Goal: Task Accomplishment & Management: Use online tool/utility

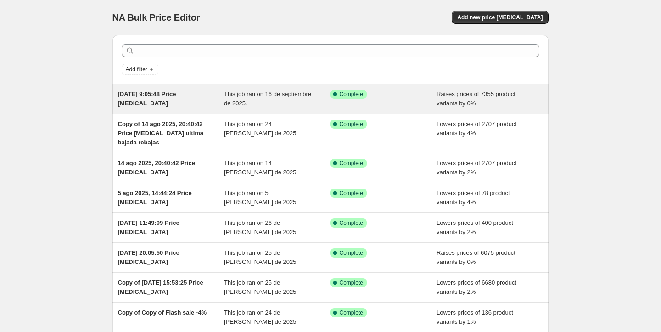
click at [402, 100] on div "Success Complete Complete" at bounding box center [384, 99] width 107 height 18
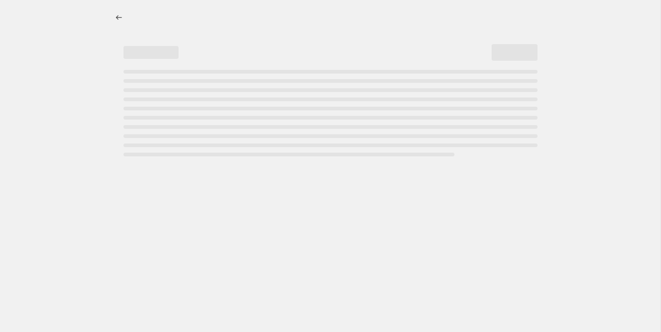
select select "percentage"
select select "no_change"
select select "collection"
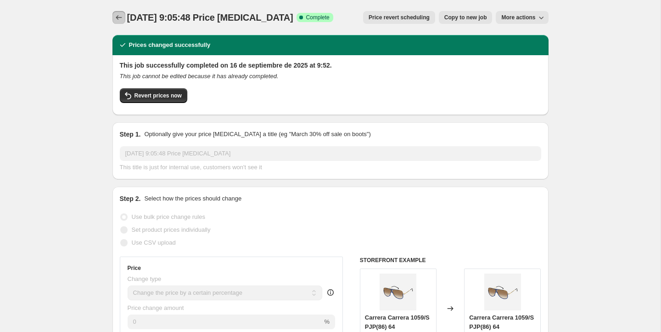
click at [115, 16] on icon "Price change jobs" at bounding box center [118, 17] width 9 height 9
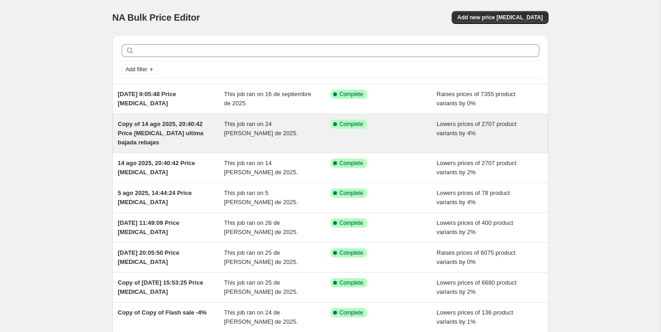
click at [198, 143] on div "Copy of 14 ago 2025, 20:40:42 Price [MEDICAL_DATA] ultima bajada rebajas" at bounding box center [171, 133] width 107 height 28
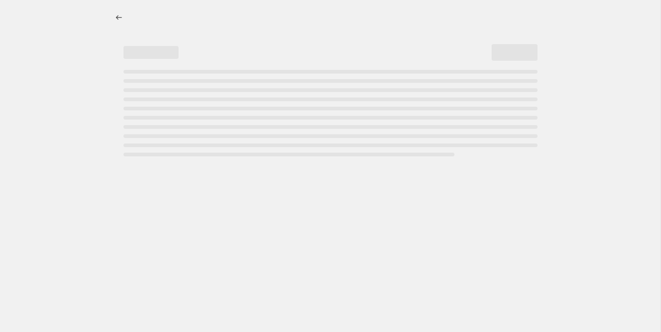
select select "percentage"
select select "no_change"
select select "vendor"
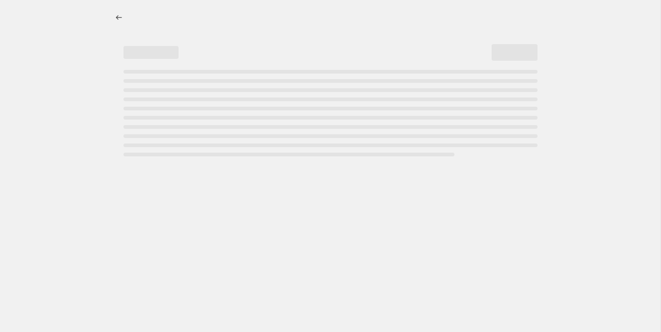
select select "vendor"
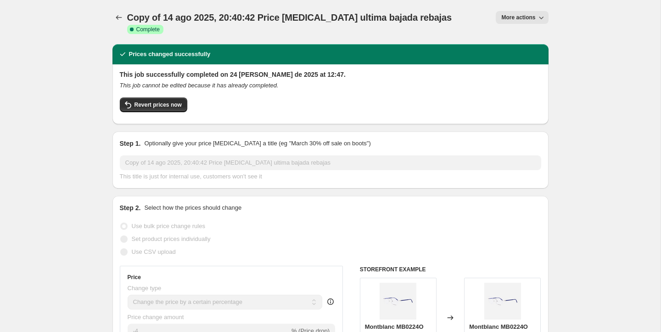
click at [114, 8] on div "Copy of 14 ago 2025, 20:40:42 Price change job ultima bajada rebajas. This page…" at bounding box center [331, 22] width 436 height 44
click at [115, 15] on icon "Price change jobs" at bounding box center [118, 17] width 9 height 9
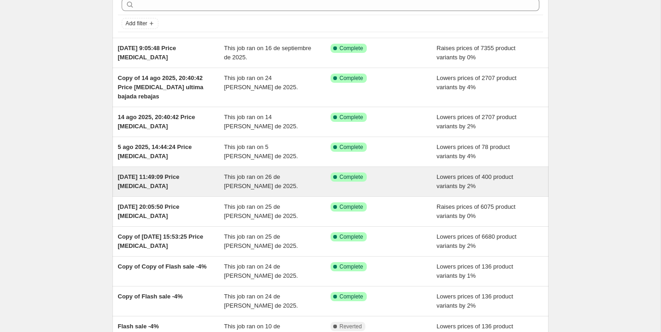
scroll to position [40, 0]
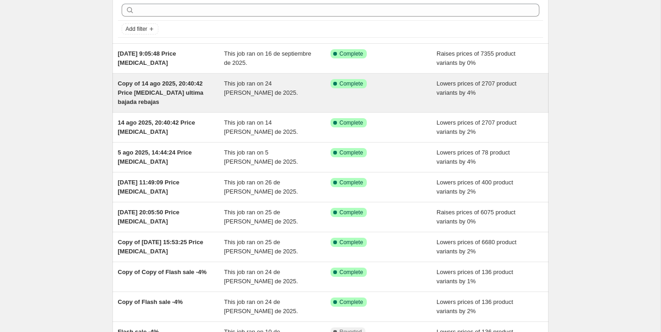
click at [188, 100] on div "Copy of 14 ago 2025, 20:40:42 Price [MEDICAL_DATA] ultima bajada rebajas" at bounding box center [171, 93] width 107 height 28
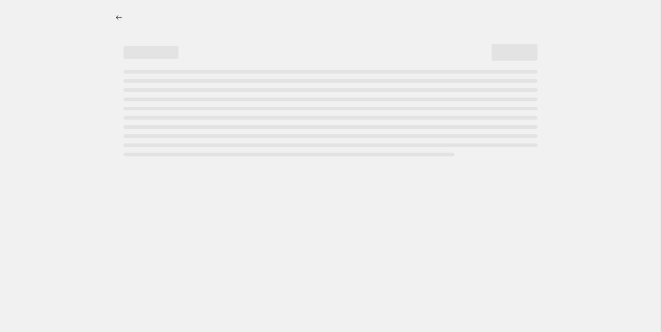
select select "percentage"
select select "no_change"
select select "vendor"
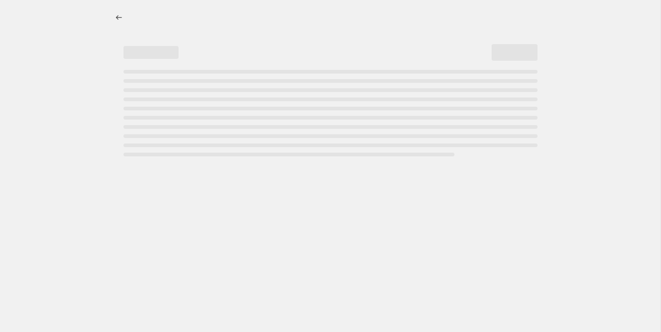
select select "vendor"
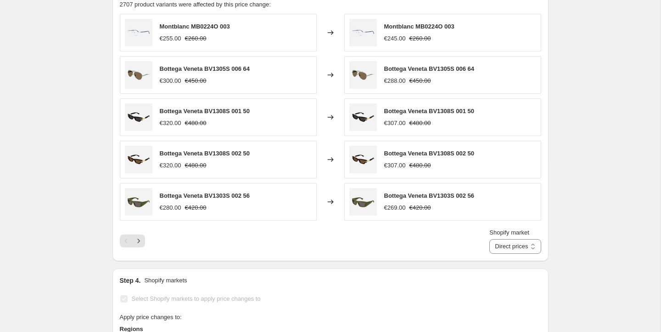
scroll to position [824, 0]
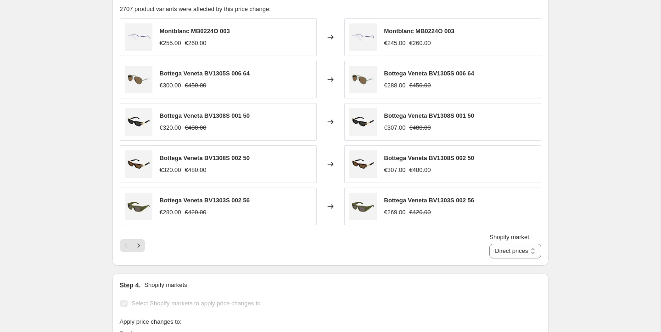
click at [420, 123] on strike "€480.00" at bounding box center [421, 127] width 22 height 9
click at [395, 123] on div "€307.00" at bounding box center [395, 127] width 22 height 9
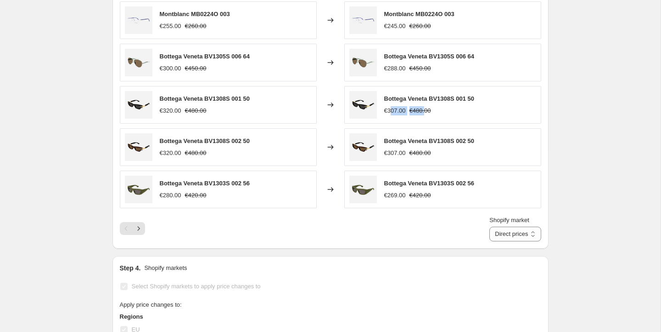
drag, startPoint x: 390, startPoint y: 100, endPoint x: 429, endPoint y: 102, distance: 39.1
click at [429, 106] on div "€307.00 €480.00" at bounding box center [429, 110] width 90 height 9
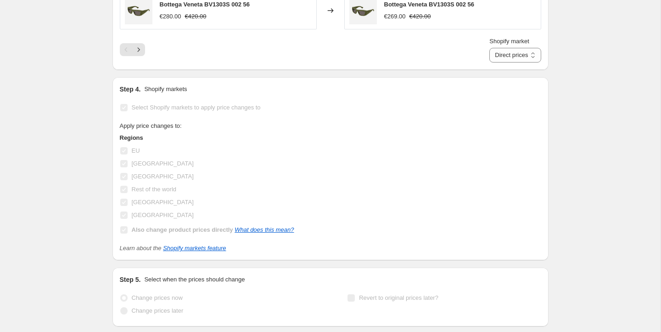
scroll to position [1026, 0]
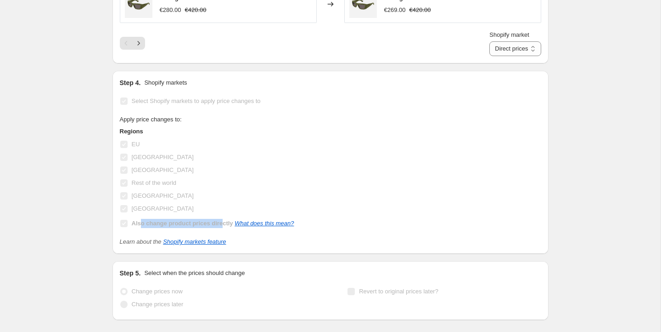
drag, startPoint x: 141, startPoint y: 211, endPoint x: 226, endPoint y: 211, distance: 85.9
click at [226, 220] on b "Also change product prices directly" at bounding box center [183, 223] width 102 height 7
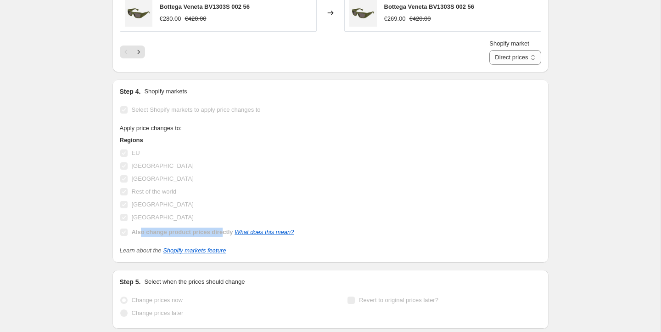
scroll to position [1010, 0]
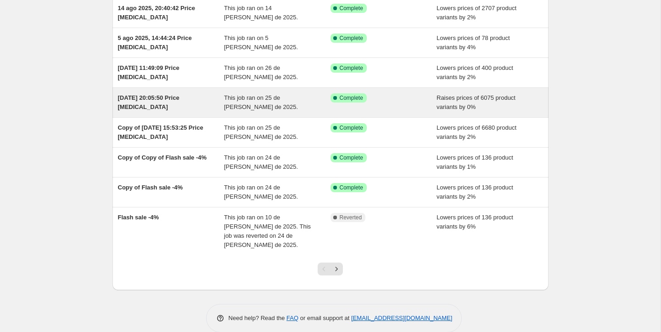
scroll to position [155, 0]
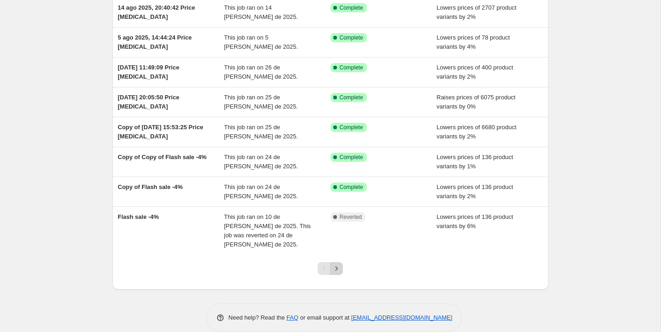
click at [335, 264] on icon "Next" at bounding box center [336, 268] width 9 height 9
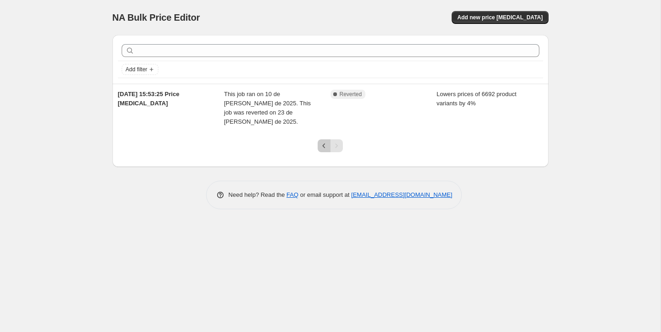
click at [320, 141] on icon "Previous" at bounding box center [324, 145] width 9 height 9
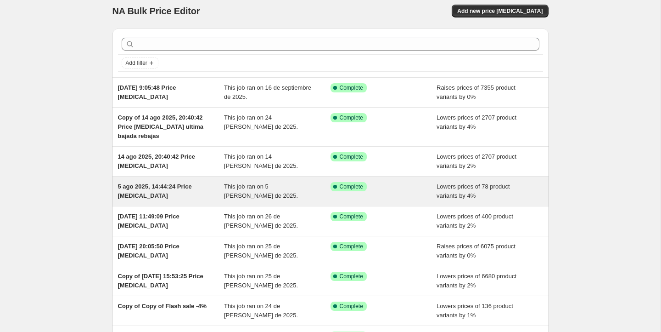
scroll to position [4, 0]
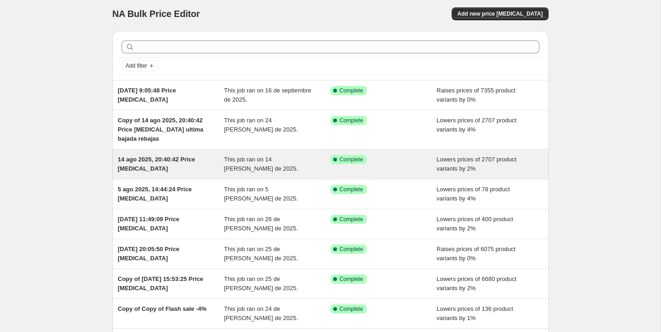
click at [198, 165] on div "14 ago 2025, 20:40:42 Price [MEDICAL_DATA]" at bounding box center [171, 164] width 107 height 18
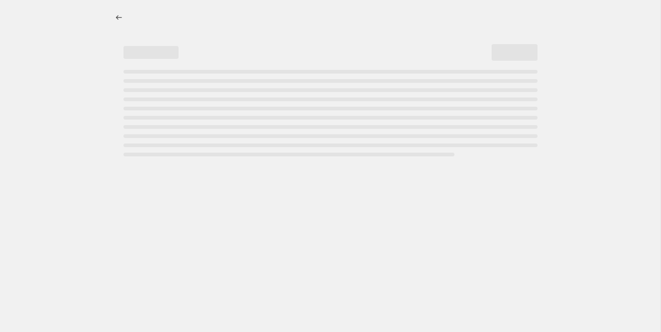
select select "percentage"
select select "no_change"
select select "vendor"
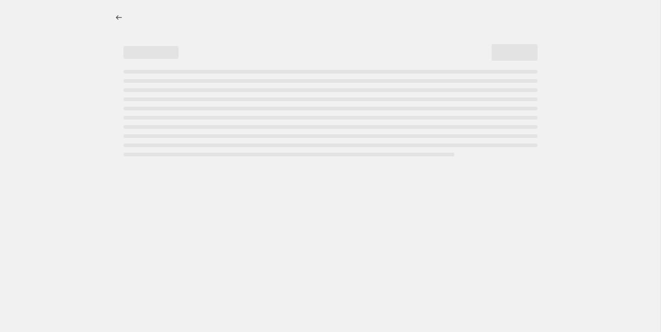
select select "vendor"
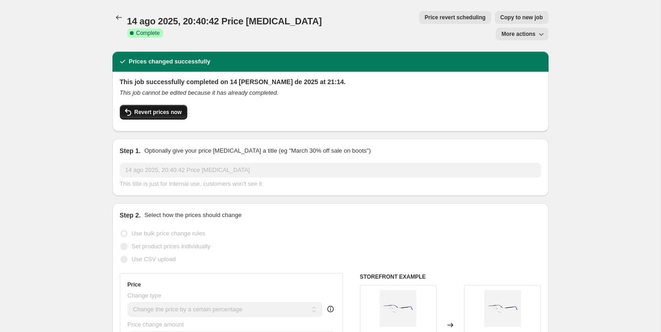
click at [152, 108] on span "Revert prices now" at bounding box center [158, 111] width 47 height 7
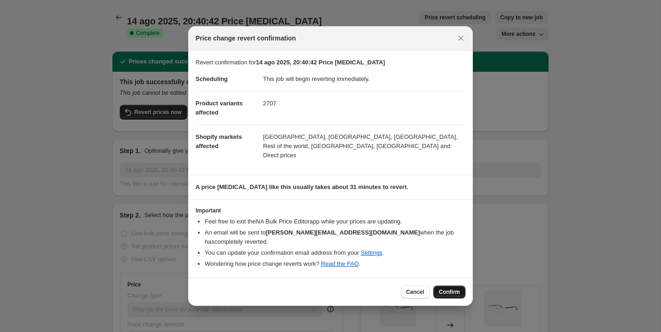
click at [451, 288] on span "Confirm" at bounding box center [449, 291] width 21 height 7
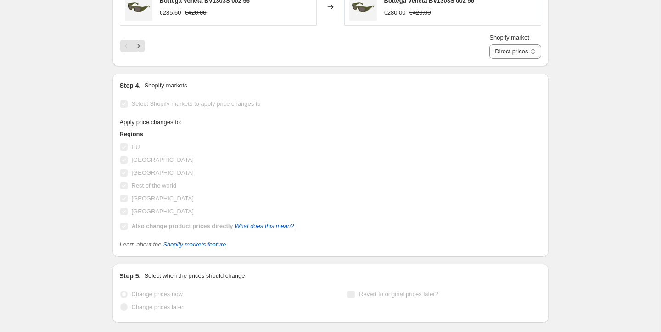
scroll to position [1010, 0]
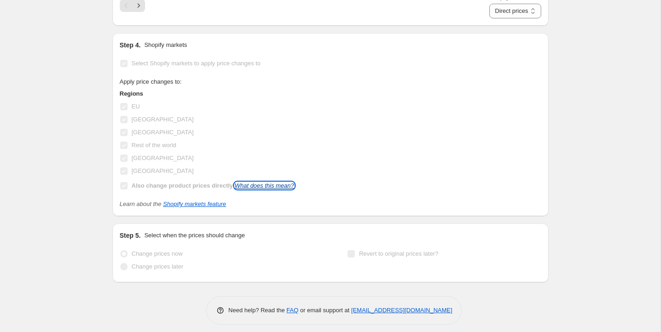
click at [271, 183] on link "What does this mean?" at bounding box center [264, 185] width 59 height 7
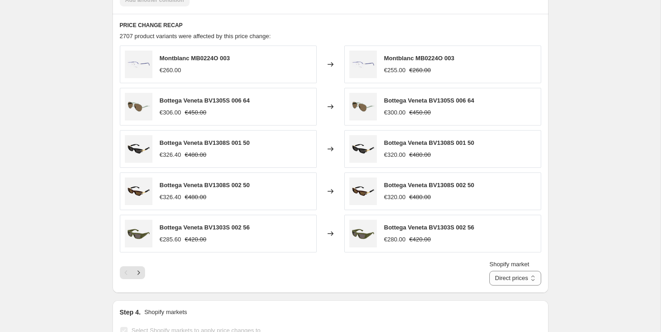
scroll to position [739, 0]
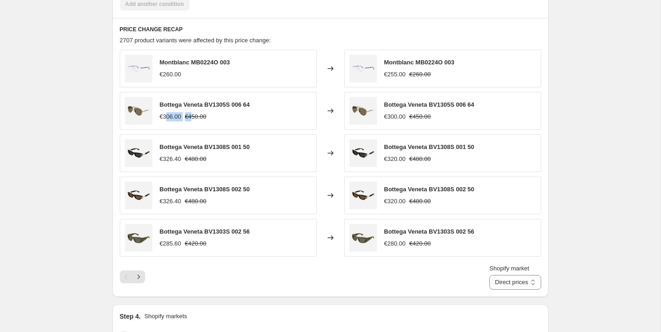
drag, startPoint x: 196, startPoint y: 116, endPoint x: 169, endPoint y: 116, distance: 26.6
click at [169, 116] on div "€306.00 €450.00" at bounding box center [205, 116] width 90 height 9
drag, startPoint x: 164, startPoint y: 115, endPoint x: 207, endPoint y: 114, distance: 42.7
click at [207, 114] on div "€306.00 €450.00" at bounding box center [205, 116] width 90 height 9
click at [222, 114] on div "€306.00 €450.00" at bounding box center [205, 116] width 90 height 9
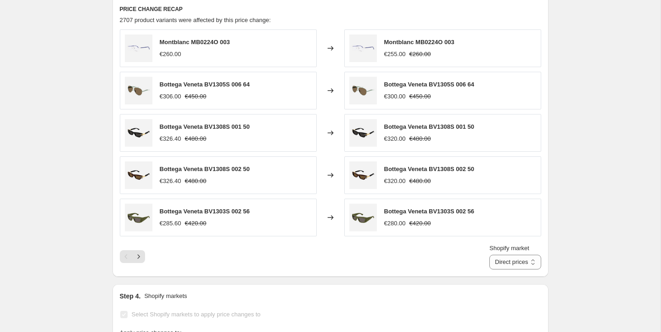
scroll to position [751, 0]
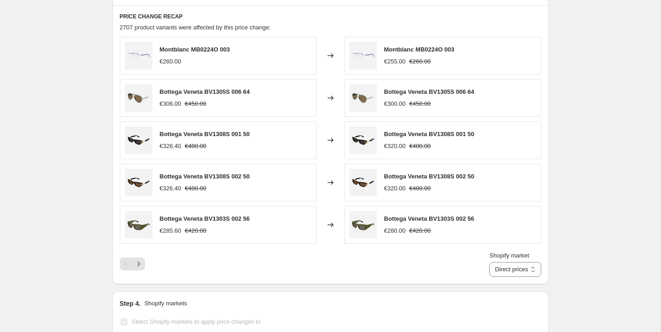
drag, startPoint x: 196, startPoint y: 102, endPoint x: 201, endPoint y: 103, distance: 5.1
click at [197, 102] on strike "€450.00" at bounding box center [196, 103] width 22 height 9
drag, startPoint x: 201, startPoint y: 103, endPoint x: 214, endPoint y: 103, distance: 12.9
click at [215, 103] on div "€306.00 €450.00" at bounding box center [205, 103] width 90 height 9
drag, startPoint x: 206, startPoint y: 103, endPoint x: 181, endPoint y: 103, distance: 25.3
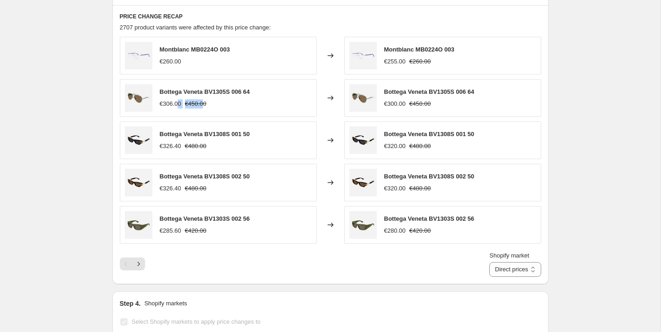
click at [181, 103] on div "€306.00 €450.00" at bounding box center [205, 103] width 90 height 9
click at [203, 111] on div "Bottega Veneta BV1305S 006 64 €306.00 €450.00" at bounding box center [218, 98] width 197 height 38
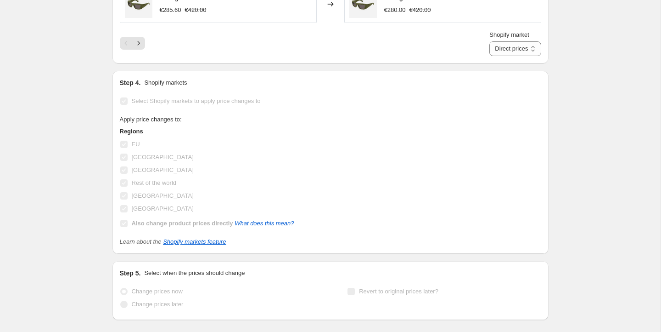
scroll to position [976, 0]
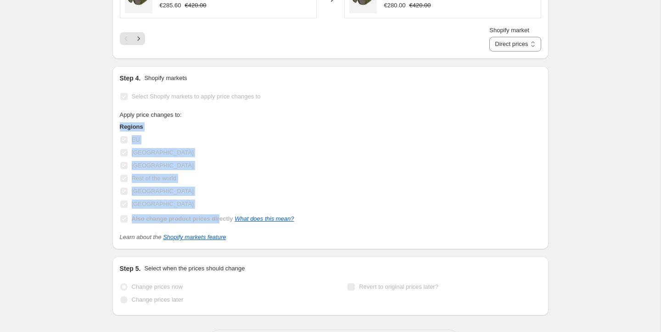
drag, startPoint x: 119, startPoint y: 124, endPoint x: 224, endPoint y: 215, distance: 138.7
click at [224, 216] on div "Regions EU Netherlands Reino Unido Rest of the world Spain United States Also c…" at bounding box center [207, 173] width 175 height 103
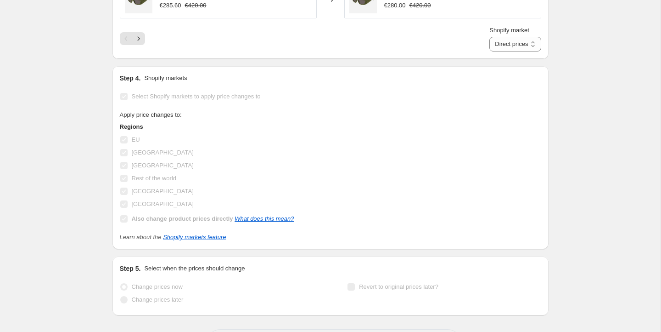
click at [240, 180] on div "Rest of the world" at bounding box center [207, 178] width 175 height 13
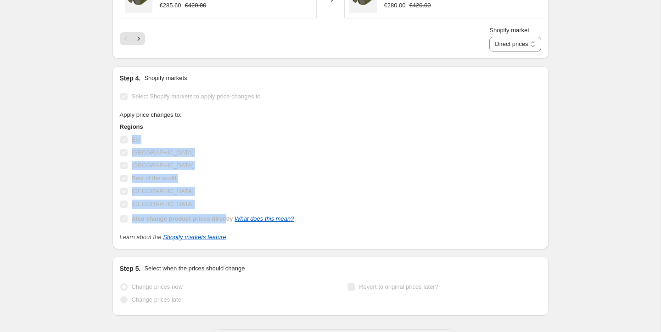
drag, startPoint x: 131, startPoint y: 136, endPoint x: 228, endPoint y: 211, distance: 122.8
click at [228, 211] on div "Regions EU Netherlands Reino Unido Rest of the world Spain United States Also c…" at bounding box center [207, 173] width 175 height 103
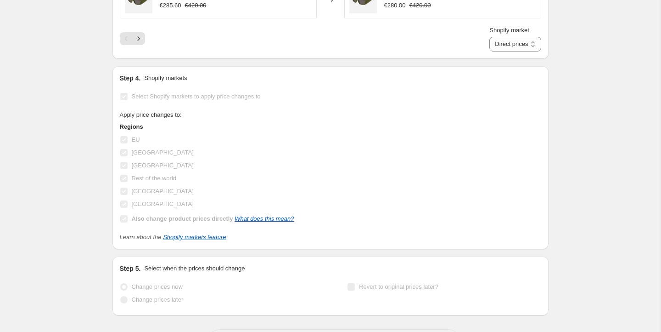
click at [177, 187] on div "[GEOGRAPHIC_DATA]" at bounding box center [207, 191] width 175 height 13
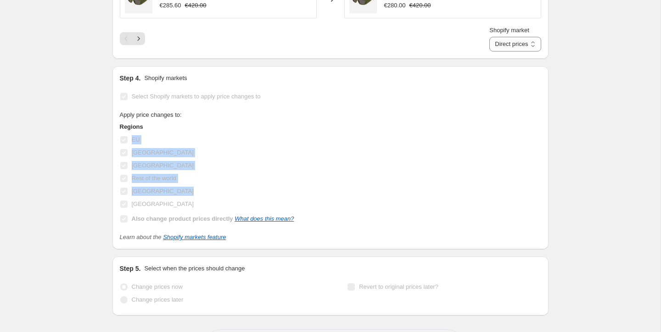
drag, startPoint x: 131, startPoint y: 137, endPoint x: 153, endPoint y: 194, distance: 61.1
click at [153, 194] on div "Regions EU Netherlands Reino Unido Rest of the world Spain United States Also c…" at bounding box center [207, 173] width 175 height 103
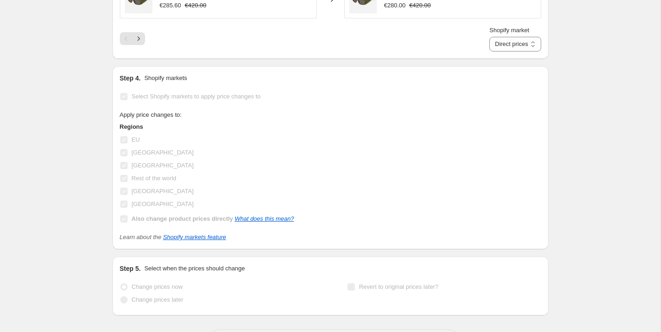
click at [174, 202] on div "[GEOGRAPHIC_DATA]" at bounding box center [207, 203] width 175 height 13
drag, startPoint x: 133, startPoint y: 216, endPoint x: 225, endPoint y: 217, distance: 91.9
click at [225, 217] on b "Also change product prices directly" at bounding box center [183, 218] width 102 height 7
click at [219, 216] on b "Also change product prices directly" at bounding box center [183, 218] width 102 height 7
drag, startPoint x: 133, startPoint y: 217, endPoint x: 216, endPoint y: 217, distance: 83.6
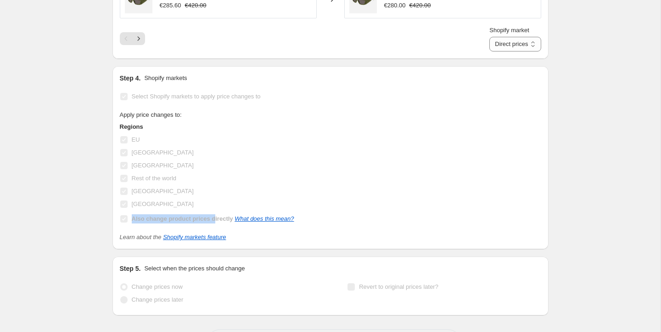
click at [216, 217] on b "Also change product prices directly" at bounding box center [183, 218] width 102 height 7
click at [154, 141] on div "EU" at bounding box center [207, 139] width 175 height 13
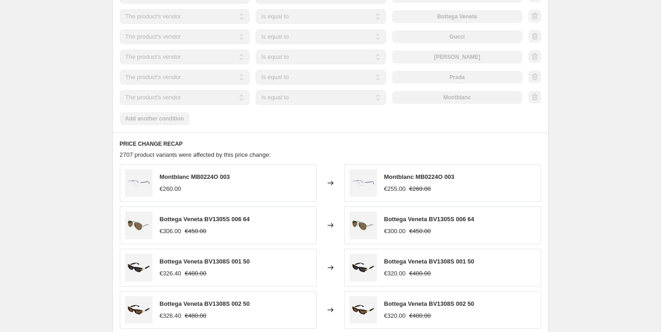
scroll to position [568, 0]
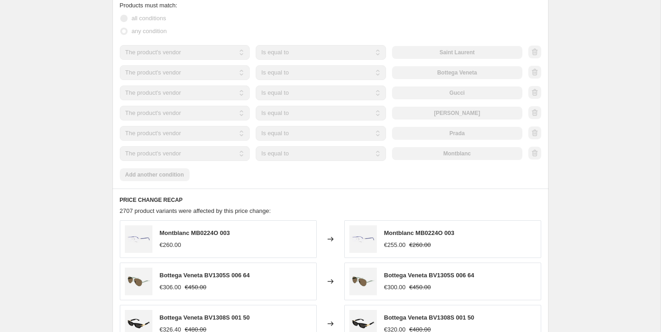
click at [127, 209] on span "2707 product variants were affected by this price change:" at bounding box center [195, 210] width 151 height 7
click at [338, 196] on h6 "PRICE CHANGE RECAP" at bounding box center [331, 199] width 422 height 7
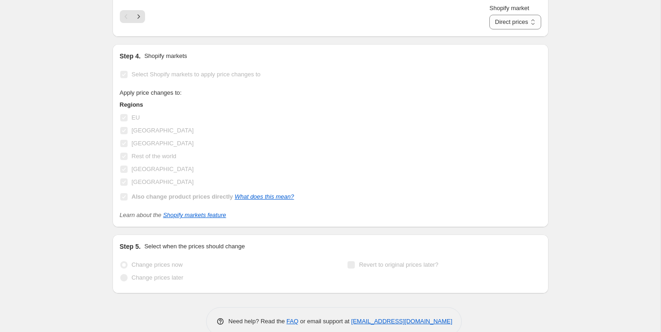
scroll to position [1012, 0]
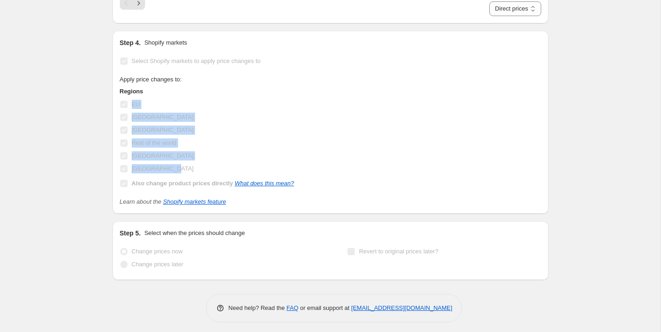
drag, startPoint x: 131, startPoint y: 100, endPoint x: 171, endPoint y: 164, distance: 75.9
click at [171, 164] on div "Regions EU Netherlands Reino Unido Rest of the world Spain United States Also c…" at bounding box center [207, 138] width 175 height 103
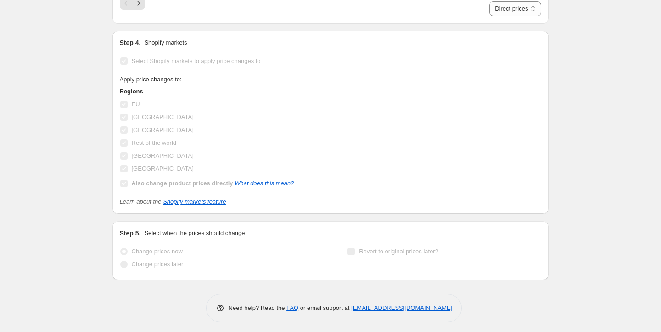
drag, startPoint x: 153, startPoint y: 166, endPoint x: 135, endPoint y: 166, distance: 18.4
click at [152, 166] on span "[GEOGRAPHIC_DATA]" at bounding box center [163, 168] width 62 height 7
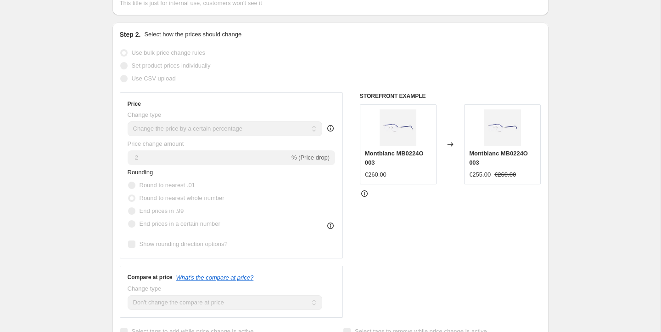
scroll to position [0, 0]
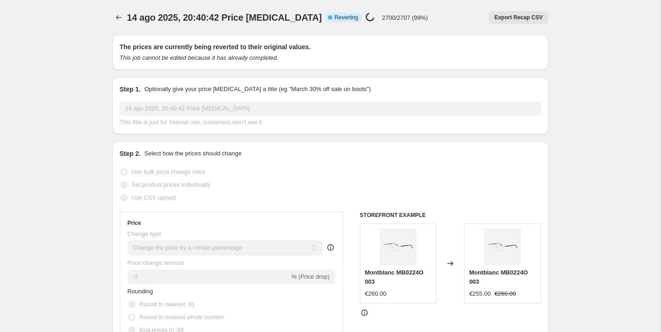
click at [364, 17] on icon at bounding box center [370, 17] width 13 height 13
click at [335, 19] on span "Reverting" at bounding box center [346, 17] width 23 height 7
click at [365, 17] on icon at bounding box center [370, 17] width 10 height 10
click at [335, 17] on span "Reverting" at bounding box center [346, 17] width 23 height 7
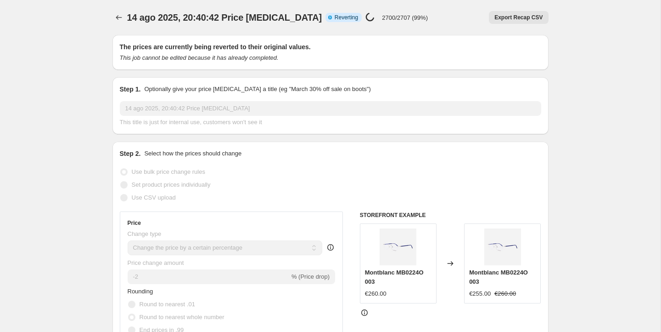
click at [327, 33] on div "14 ago 2025, 20:40:42 Price change job. This page is ready 14 ago 2025, 20:40:4…" at bounding box center [331, 17] width 436 height 35
click at [365, 17] on icon at bounding box center [370, 16] width 10 height 10
click at [371, 25] on div "14 ago 2025, 20:40:42 Price change job. This page is ready 14 ago 2025, 20:40:4…" at bounding box center [331, 17] width 436 height 35
click at [382, 17] on p "2700/2707 (99%)" at bounding box center [405, 17] width 46 height 7
click at [364, 13] on icon at bounding box center [370, 17] width 12 height 12
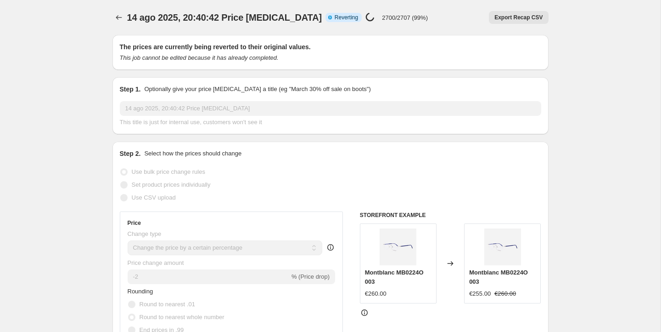
click at [364, 19] on icon at bounding box center [370, 17] width 12 height 12
click at [364, 19] on icon at bounding box center [370, 16] width 13 height 13
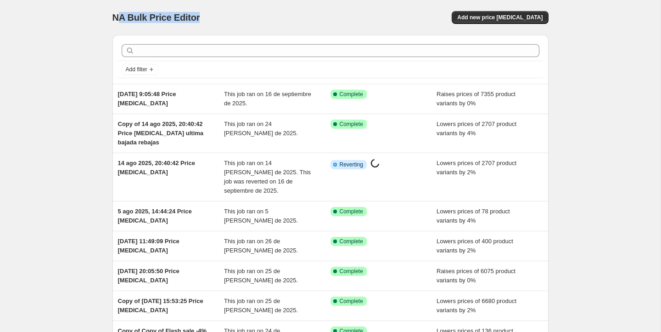
drag, startPoint x: 117, startPoint y: 18, endPoint x: 249, endPoint y: 11, distance: 132.5
click at [209, 20] on div "NA Bulk Price Editor" at bounding box center [218, 17] width 210 height 13
click at [249, 11] on div "NA Bulk Price Editor" at bounding box center [218, 17] width 210 height 13
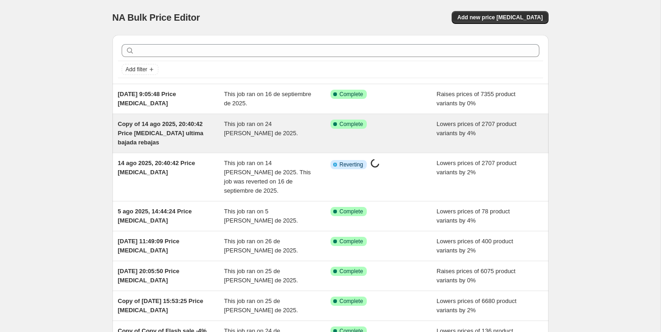
click at [396, 133] on div "Success Complete Complete" at bounding box center [384, 133] width 107 height 28
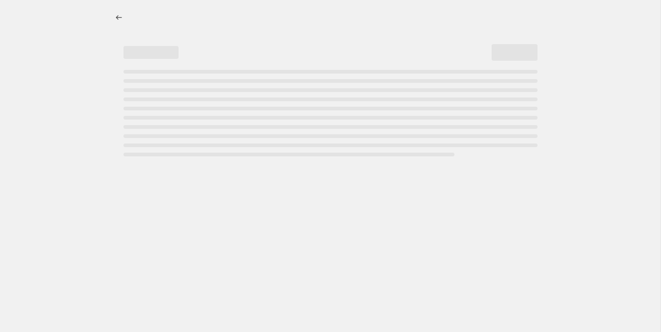
select select "percentage"
select select "no_change"
select select "vendor"
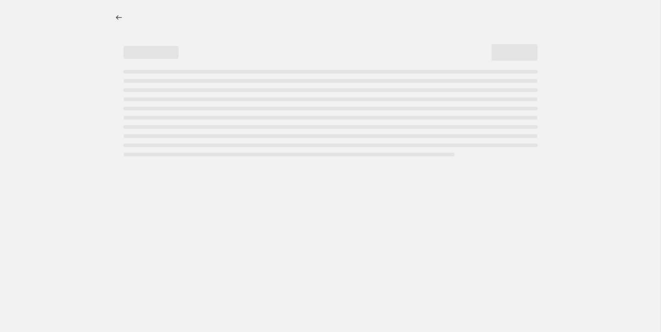
select select "vendor"
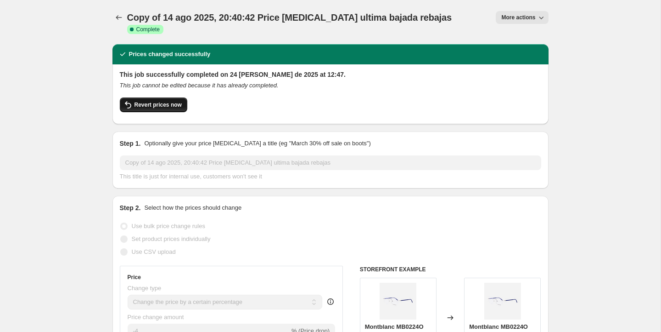
click at [162, 101] on span "Revert prices now" at bounding box center [158, 104] width 47 height 7
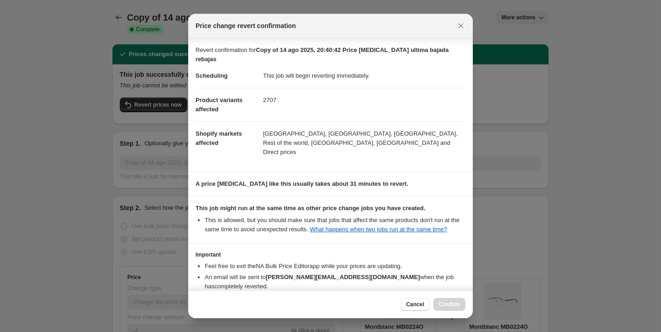
scroll to position [58, 0]
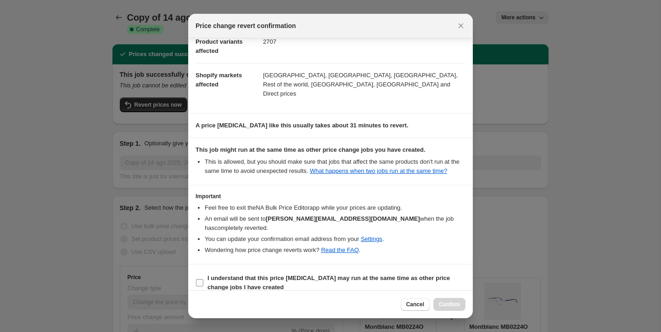
click at [228, 274] on b "I understand that this price change job may run at the same time as other price…" at bounding box center [329, 282] width 243 height 16
click at [203, 279] on input "I understand that this price change job may run at the same time as other price…" at bounding box center [199, 282] width 7 height 7
checkbox input "true"
click at [451, 303] on span "Confirm" at bounding box center [449, 303] width 21 height 7
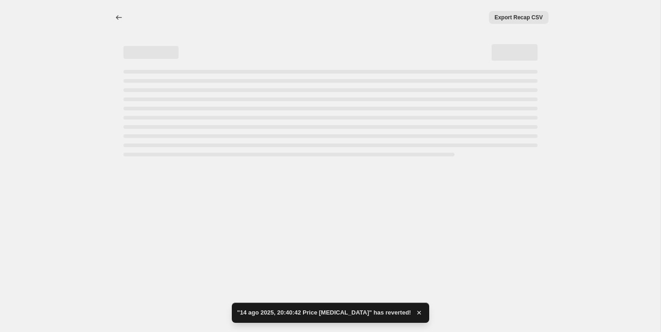
select select "percentage"
select select "no_change"
select select "vendor"
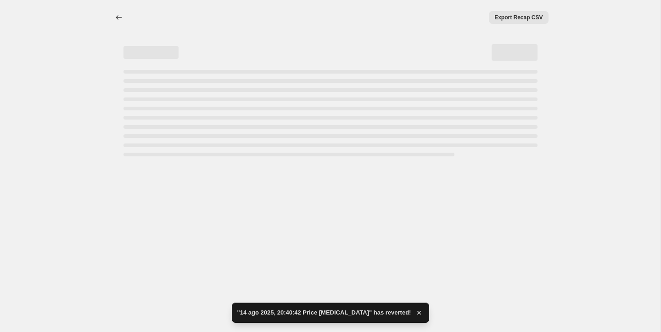
select select "vendor"
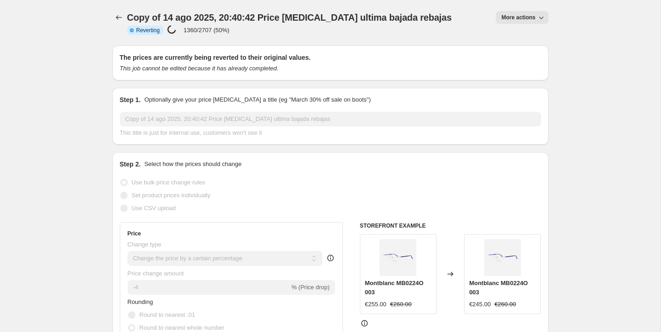
click at [517, 17] on span "More actions" at bounding box center [519, 17] width 34 height 7
click at [220, 31] on p "1990/2707 (73%)" at bounding box center [207, 30] width 46 height 7
click at [118, 16] on icon "Price change jobs" at bounding box center [118, 17] width 9 height 9
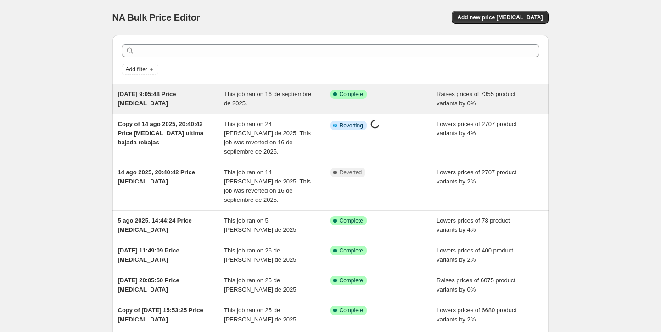
click at [384, 93] on div "Success Complete Complete" at bounding box center [377, 94] width 93 height 9
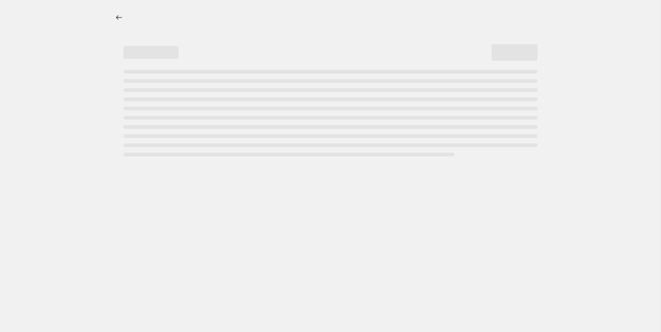
select select "percentage"
select select "no_change"
select select "collection"
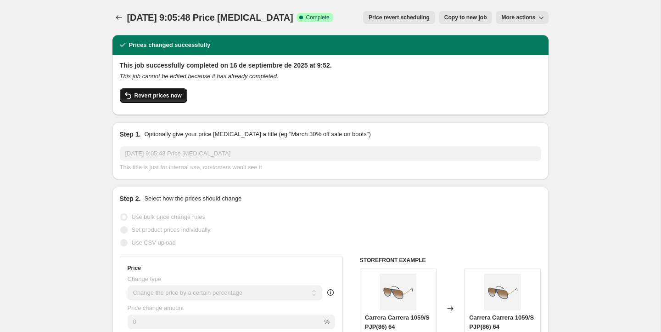
click at [160, 96] on span "Revert prices now" at bounding box center [158, 95] width 47 height 7
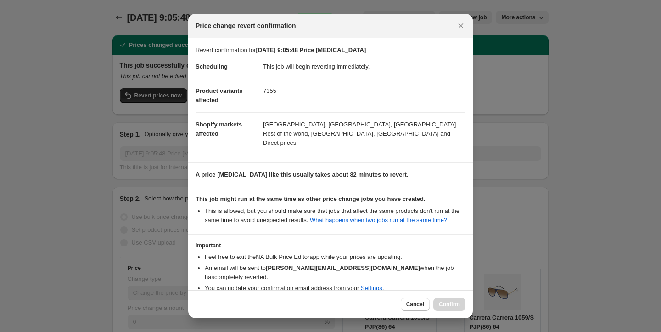
scroll to position [49, 0]
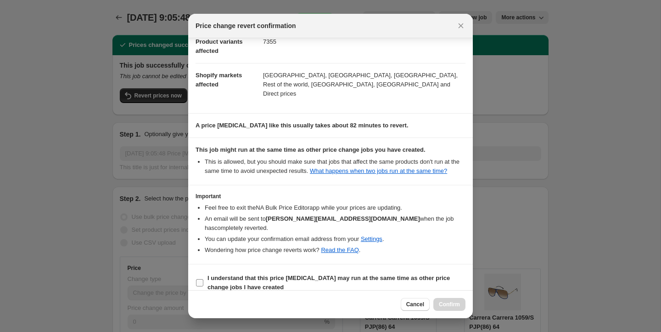
click at [202, 279] on input "I understand that this price change job may run at the same time as other price…" at bounding box center [199, 282] width 7 height 7
checkbox input "true"
click at [440, 302] on span "Confirm" at bounding box center [449, 303] width 21 height 7
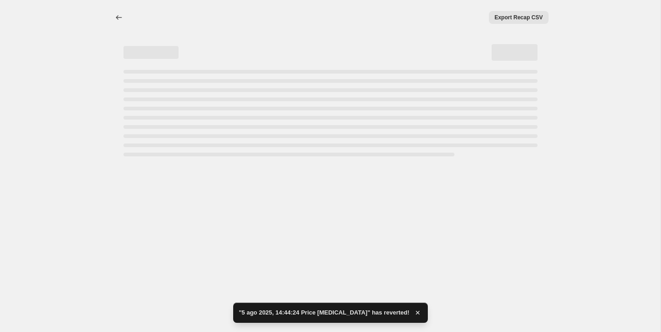
select select "percentage"
select select "no_change"
select select "collection"
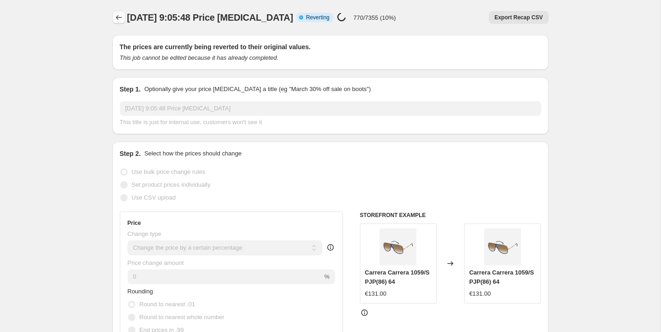
click at [114, 19] on icon "Price change jobs" at bounding box center [118, 17] width 9 height 9
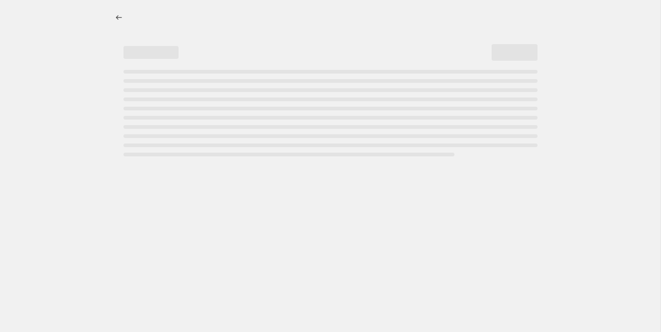
select select "percentage"
select select "no_change"
select select "vendor"
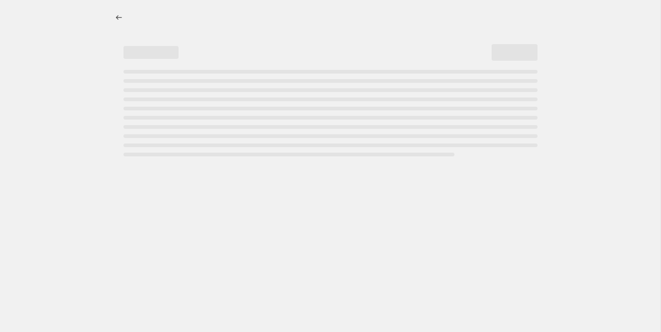
select select "vendor"
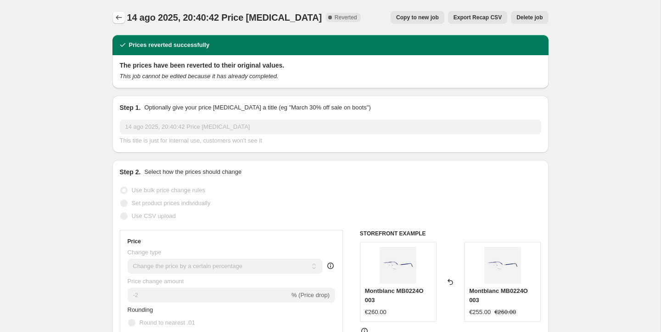
click at [115, 21] on icon "Price change jobs" at bounding box center [118, 17] width 9 height 9
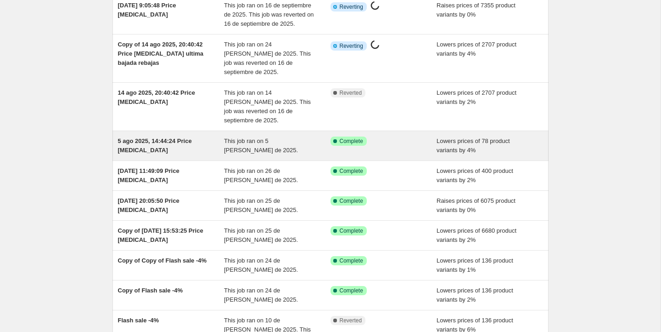
scroll to position [96, 0]
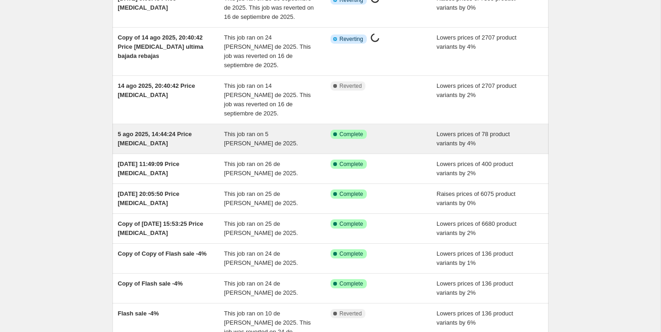
click at [393, 130] on div "Success Complete Complete" at bounding box center [384, 139] width 107 height 18
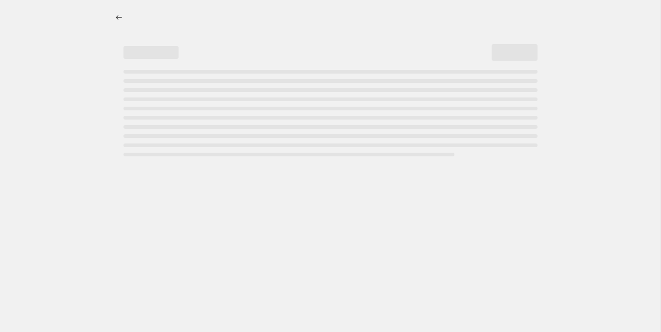
select select "percentage"
select select "no_change"
select select "vendor"
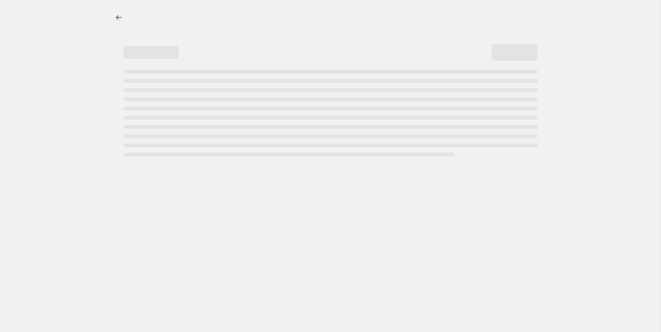
select select "vendor"
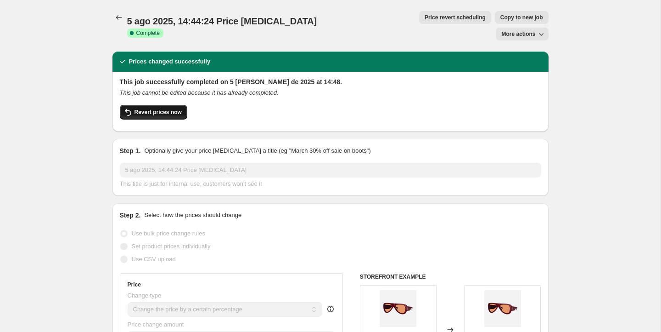
click at [173, 108] on span "Revert prices now" at bounding box center [158, 111] width 47 height 7
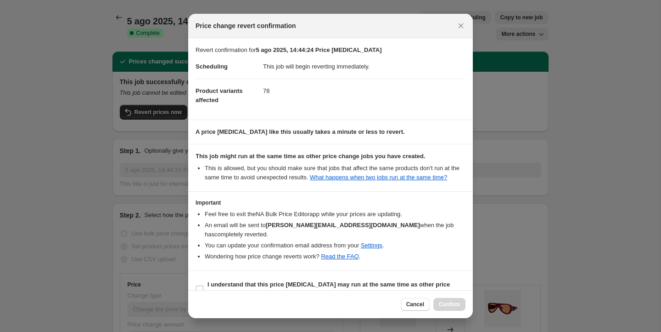
scroll to position [16, 0]
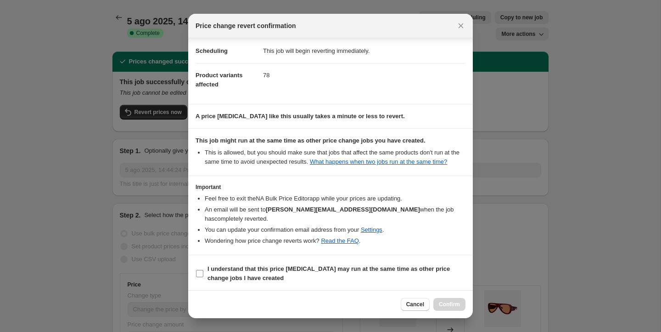
click at [199, 270] on input "I understand that this price change job may run at the same time as other price…" at bounding box center [199, 273] width 7 height 7
checkbox input "true"
click at [441, 303] on span "Confirm" at bounding box center [449, 303] width 21 height 7
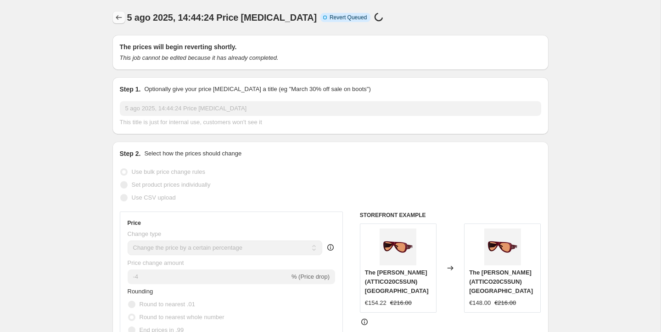
click at [117, 17] on icon "Price change jobs" at bounding box center [118, 17] width 9 height 9
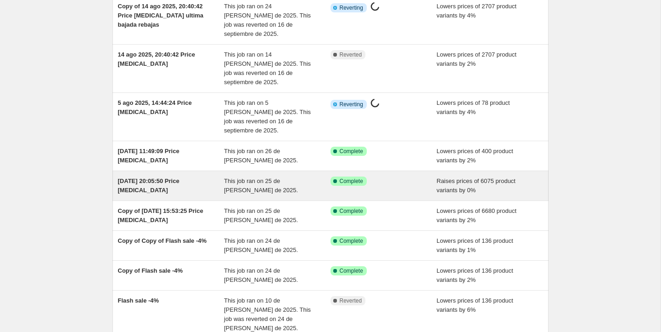
scroll to position [126, 0]
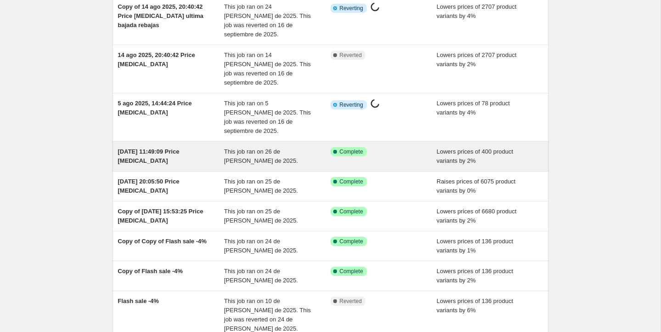
click at [186, 147] on div "[DATE] 11:49:09 Price [MEDICAL_DATA]" at bounding box center [171, 156] width 107 height 18
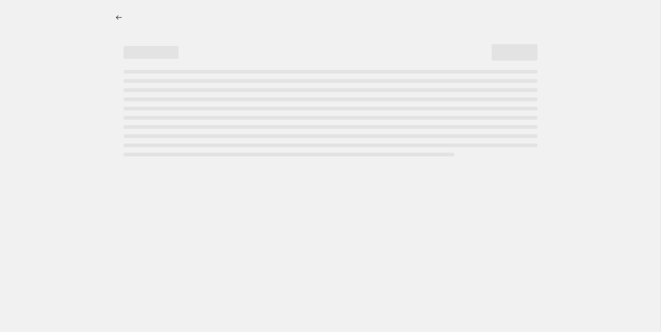
select select "percentage"
select select "no_change"
select select "collection"
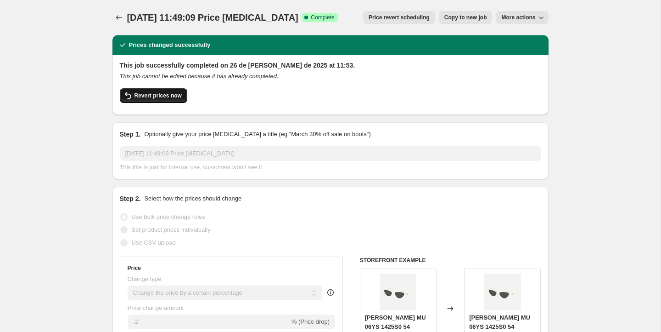
click at [164, 95] on span "Revert prices now" at bounding box center [158, 95] width 47 height 7
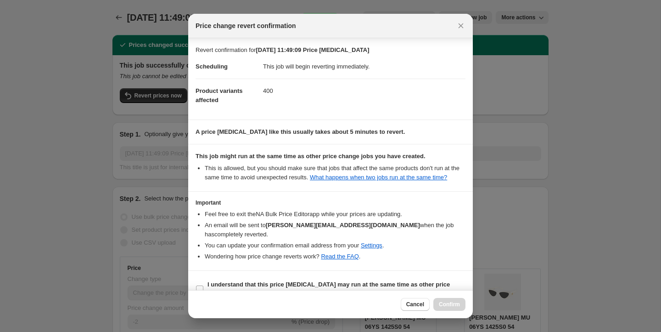
scroll to position [16, 0]
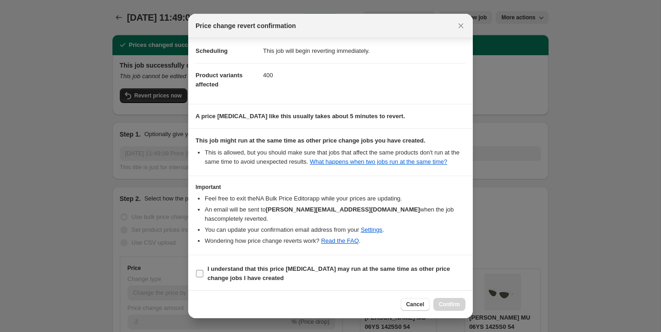
click at [205, 271] on label "I understand that this price change job may run at the same time as other price…" at bounding box center [331, 273] width 270 height 22
click at [203, 271] on input "I understand that this price change job may run at the same time as other price…" at bounding box center [199, 273] width 7 height 7
checkbox input "true"
click at [448, 305] on span "Confirm" at bounding box center [449, 303] width 21 height 7
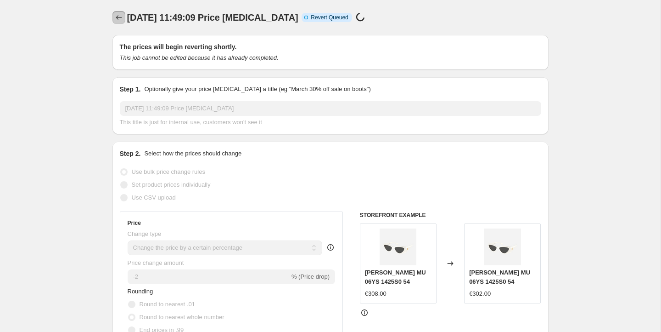
click at [119, 17] on icon "Price change jobs" at bounding box center [118, 17] width 9 height 9
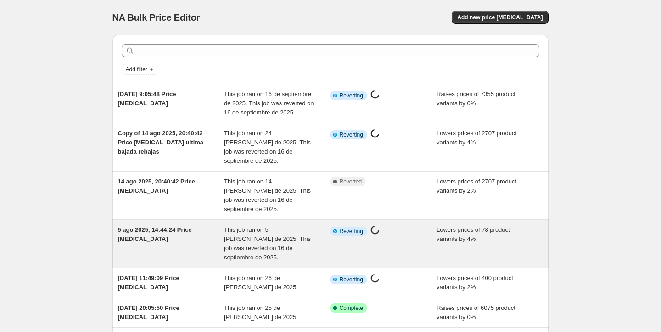
scroll to position [184, 0]
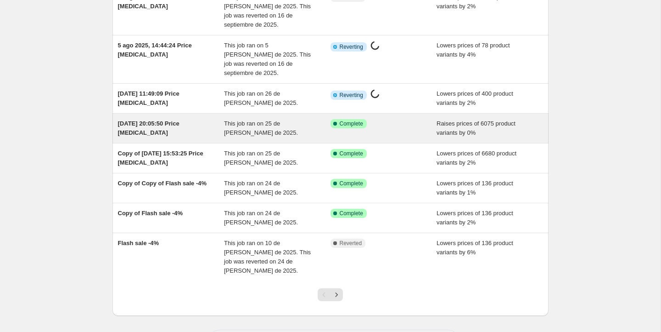
click at [263, 113] on div "25 jul 2025, 20:05:50 Price change job This job ran on 25 de julio de 2025. Suc…" at bounding box center [331, 127] width 436 height 29
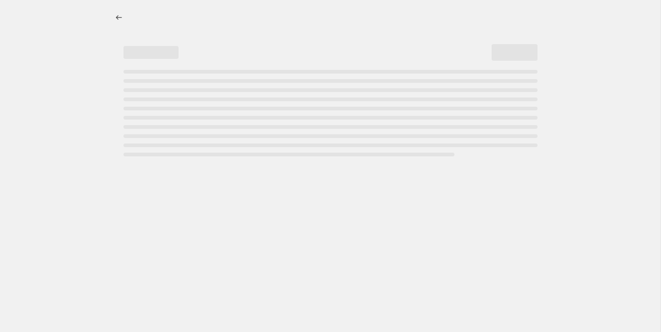
select select "percentage"
select select "no_change"
select select "collection"
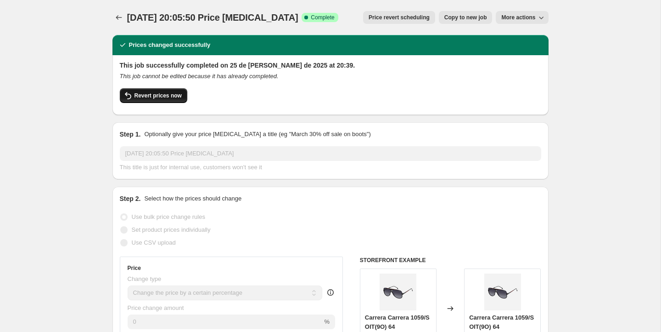
click at [181, 94] on span "Revert prices now" at bounding box center [158, 95] width 47 height 7
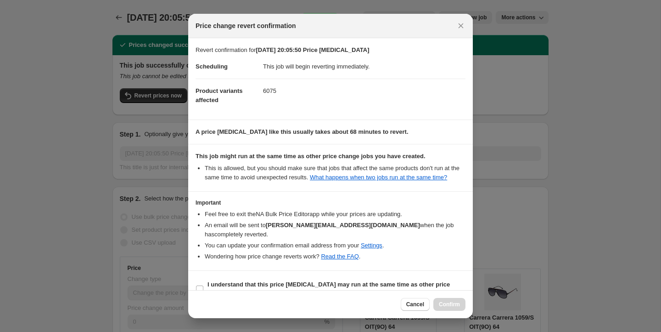
scroll to position [16, 0]
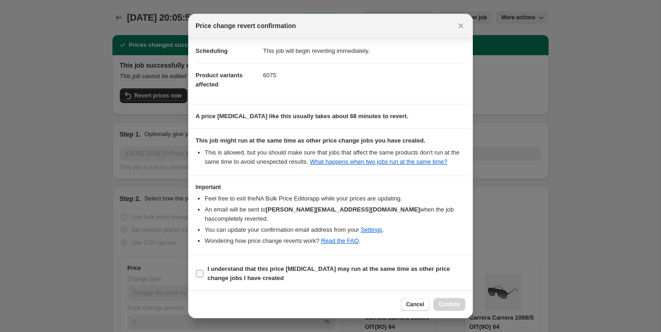
click at [199, 272] on input "I understand that this price change job may run at the same time as other price…" at bounding box center [199, 273] width 7 height 7
checkbox input "true"
click at [439, 304] on span "Confirm" at bounding box center [449, 303] width 21 height 7
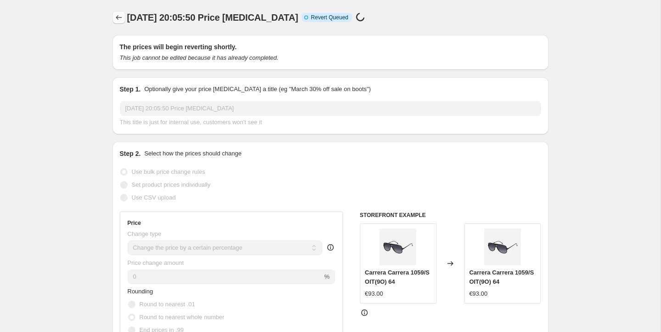
click at [116, 18] on icon "Price change jobs" at bounding box center [118, 17] width 9 height 9
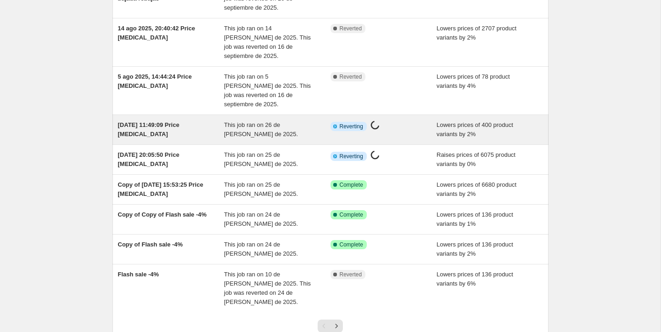
scroll to position [157, 0]
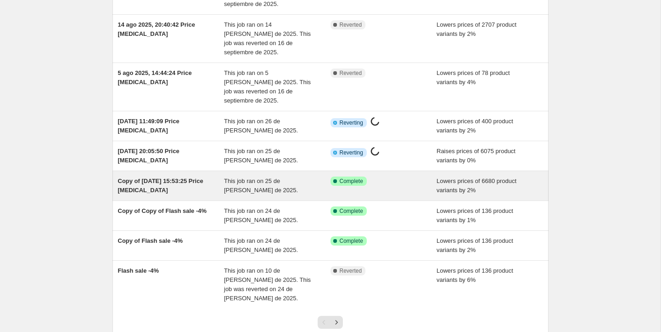
click at [190, 176] on div "Copy of [DATE] 15:53:25 Price [MEDICAL_DATA]" at bounding box center [171, 185] width 107 height 18
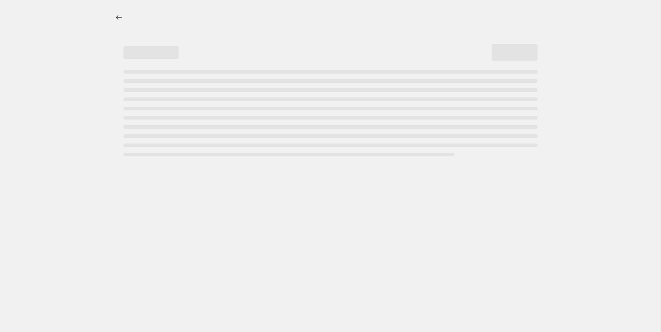
select select "percentage"
select select "remove"
select select "collection"
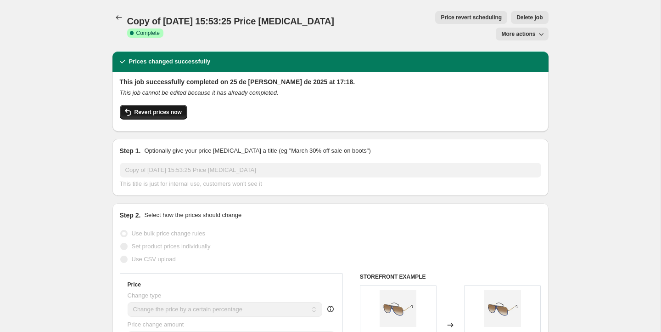
click at [165, 108] on span "Revert prices now" at bounding box center [158, 111] width 47 height 7
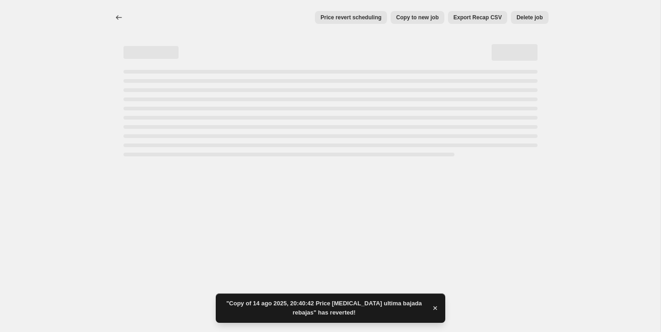
select select "percentage"
select select "remove"
select select "collection"
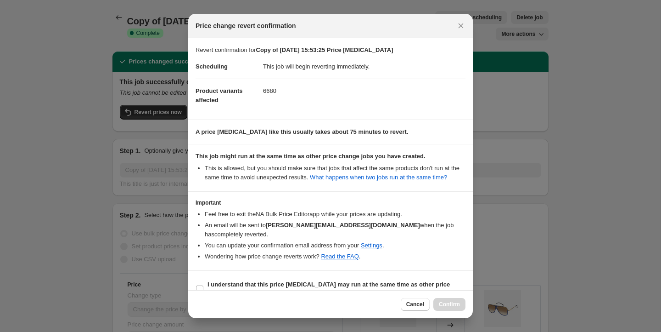
scroll to position [16, 0]
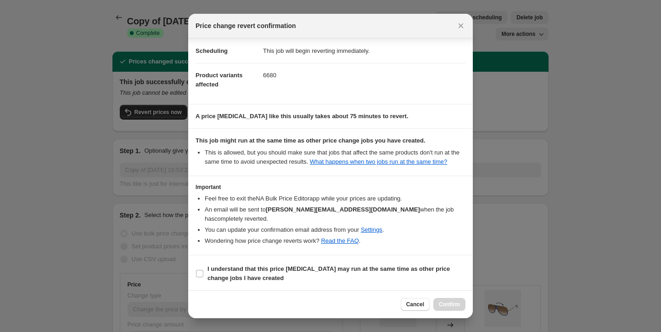
click at [195, 275] on section "I understand that this price change job may run at the same time as other price…" at bounding box center [330, 273] width 285 height 37
click at [199, 275] on input "I understand that this price change job may run at the same time as other price…" at bounding box center [199, 273] width 7 height 7
checkbox input "true"
click at [454, 303] on span "Confirm" at bounding box center [449, 303] width 21 height 7
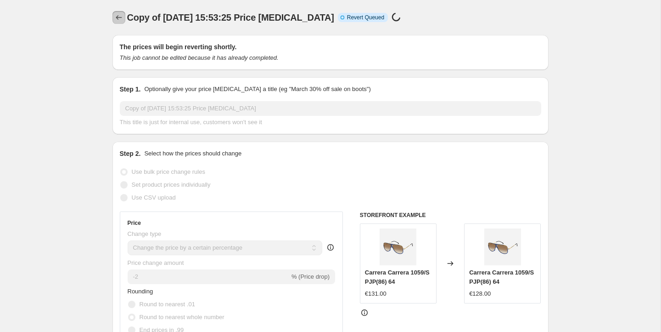
click at [119, 18] on icon "Price change jobs" at bounding box center [118, 17] width 9 height 9
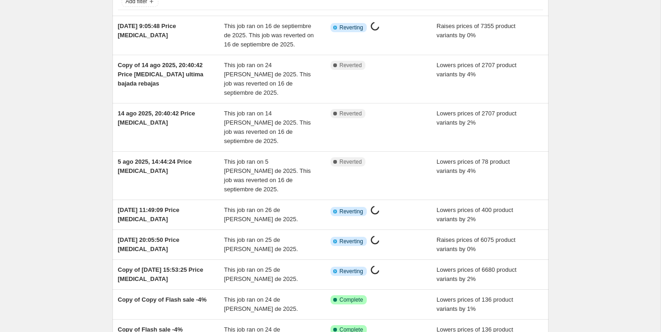
scroll to position [184, 0]
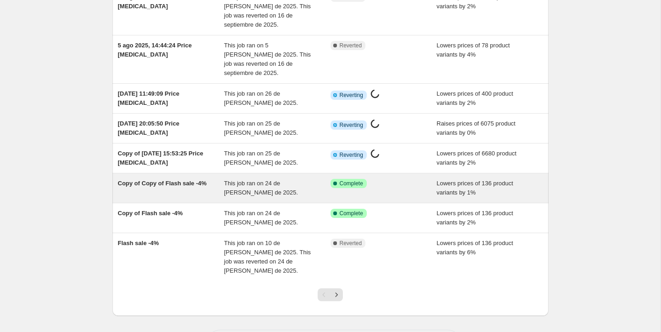
click at [189, 179] on div "Copy of Copy of Flash sale -4%" at bounding box center [171, 188] width 107 height 18
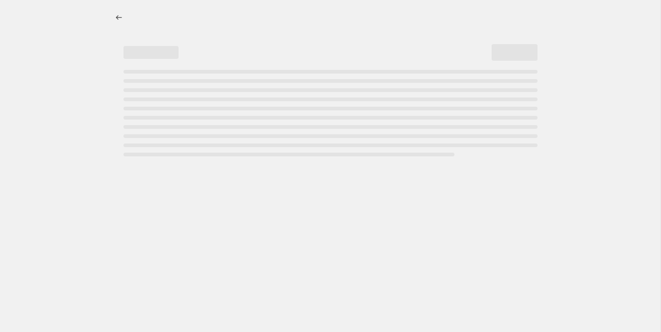
select select "percentage"
select select "no_change"
select select "collection"
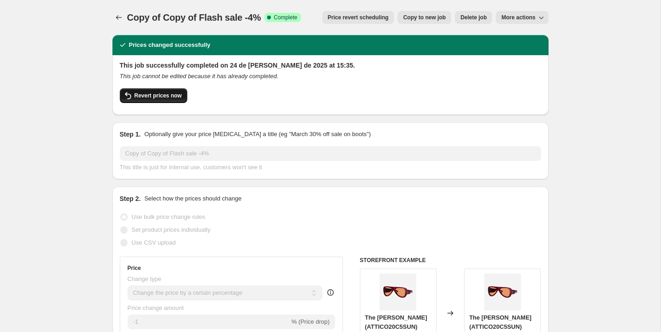
click at [172, 98] on span "Revert prices now" at bounding box center [158, 95] width 47 height 7
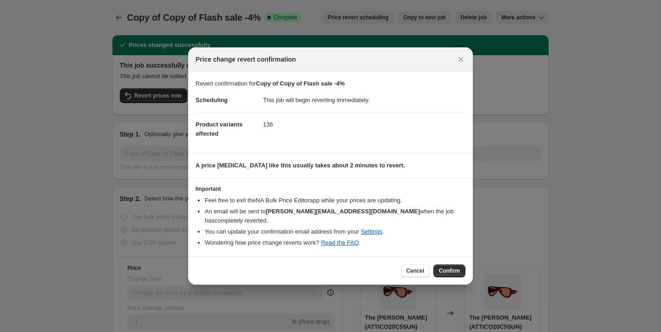
click at [135, 175] on div at bounding box center [330, 166] width 661 height 332
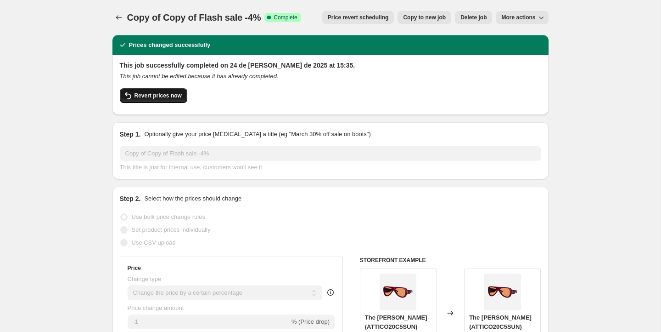
click at [152, 89] on button "Revert prices now" at bounding box center [154, 95] width 68 height 15
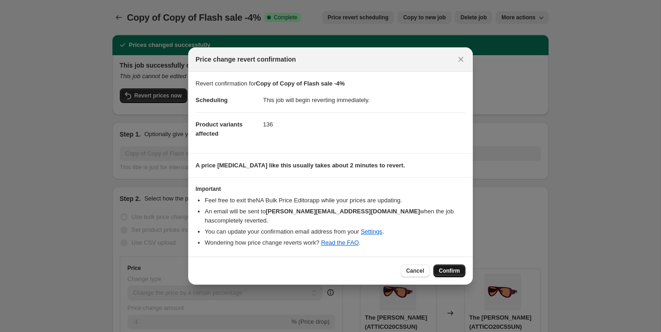
click at [451, 267] on span "Confirm" at bounding box center [449, 270] width 21 height 7
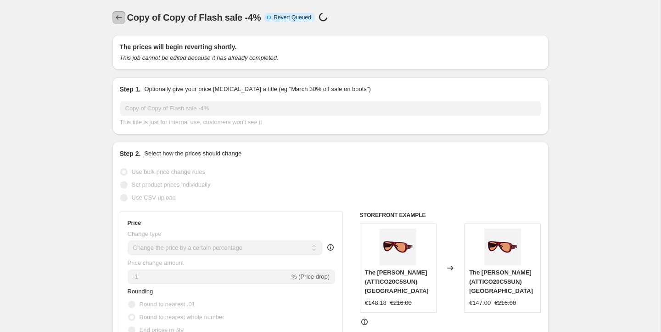
click at [119, 19] on icon "Price change jobs" at bounding box center [118, 17] width 9 height 9
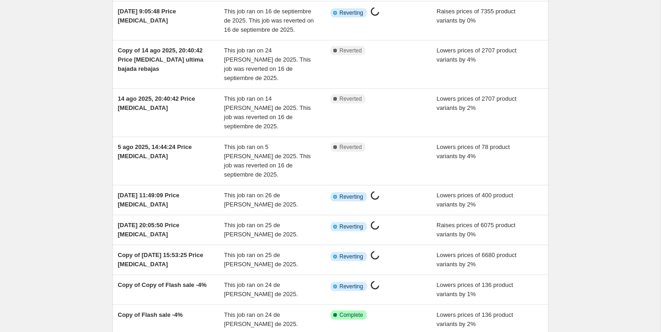
scroll to position [184, 0]
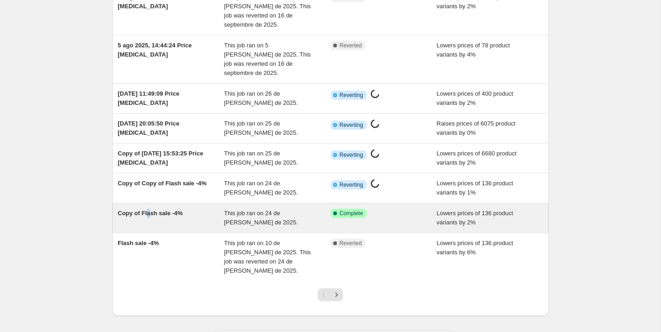
click at [149, 209] on span "Copy of Flash sale -4%" at bounding box center [150, 212] width 65 height 7
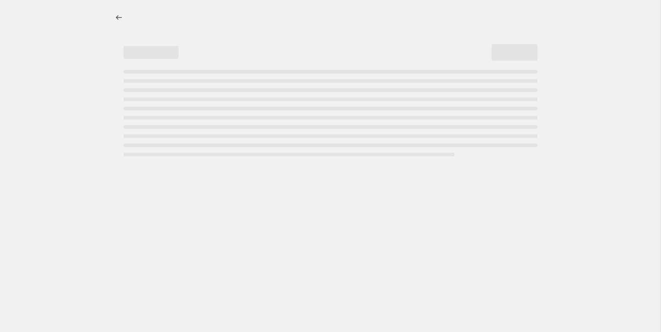
select select "percentage"
select select "no_change"
select select "collection"
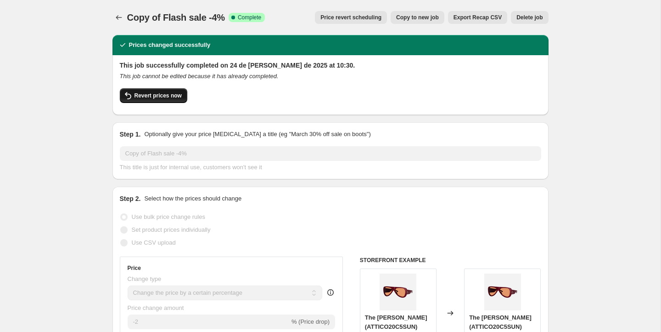
click at [156, 98] on span "Revert prices now" at bounding box center [158, 95] width 47 height 7
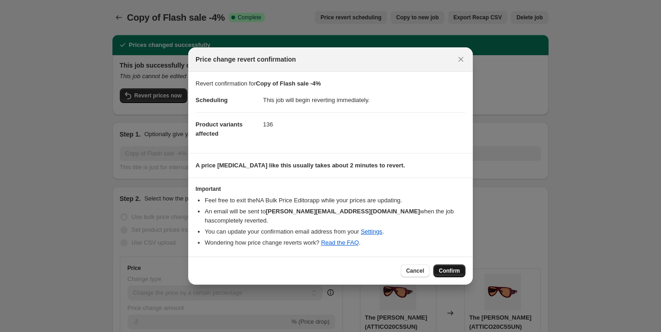
click at [452, 267] on span "Confirm" at bounding box center [449, 270] width 21 height 7
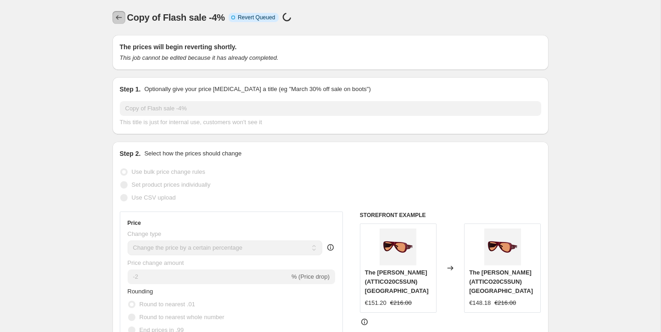
click at [119, 17] on icon "Price change jobs" at bounding box center [118, 17] width 9 height 9
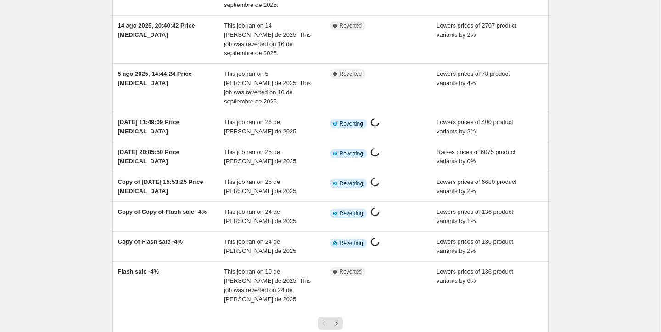
scroll to position [150, 0]
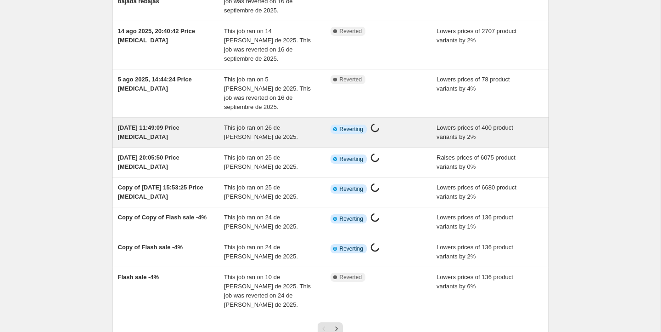
click at [190, 123] on div "[DATE] 11:49:09 Price [MEDICAL_DATA]" at bounding box center [171, 132] width 107 height 18
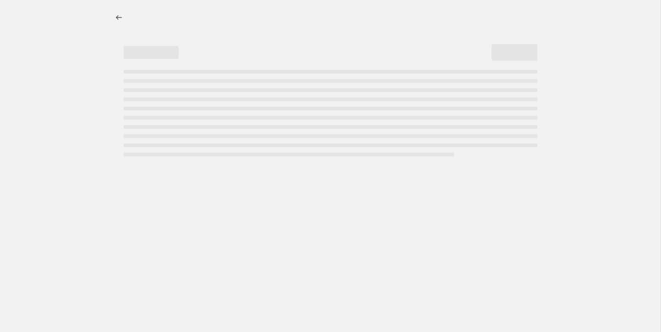
select select "percentage"
select select "no_change"
select select "collection"
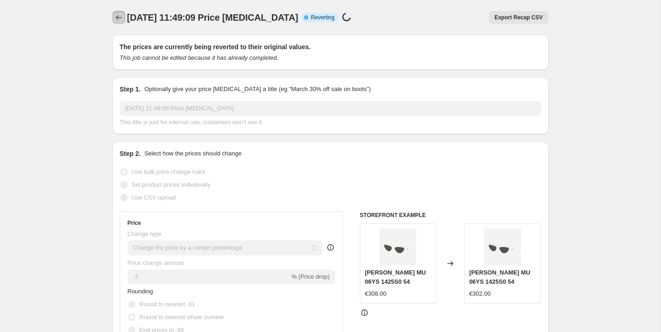
click at [119, 23] on button "Price change jobs" at bounding box center [119, 17] width 13 height 13
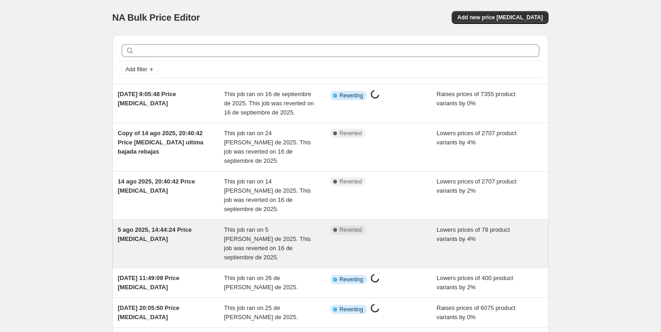
click at [195, 225] on div "5 ago 2025, 14:44:24 Price [MEDICAL_DATA]" at bounding box center [171, 243] width 107 height 37
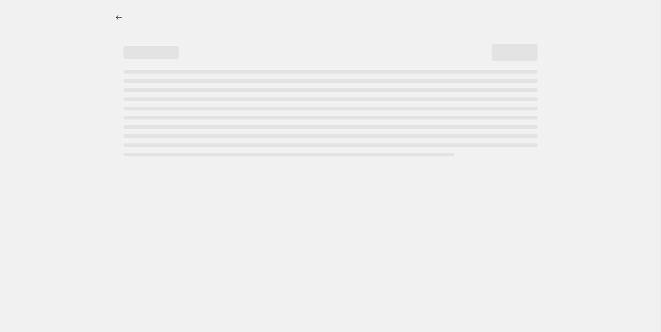
select select "percentage"
select select "no_change"
select select "vendor"
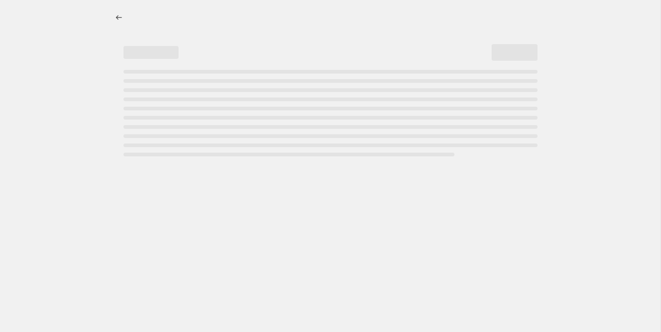
select select "vendor"
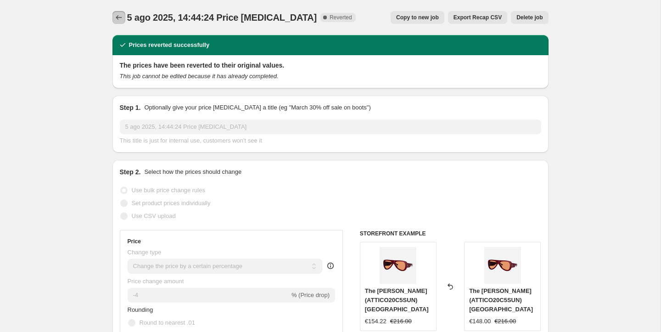
click at [116, 17] on icon "Price change jobs" at bounding box center [118, 17] width 9 height 9
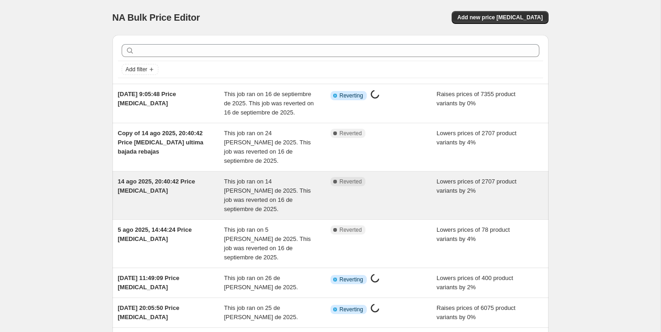
click at [193, 182] on div "14 ago 2025, 20:40:42 Price [MEDICAL_DATA]" at bounding box center [171, 195] width 107 height 37
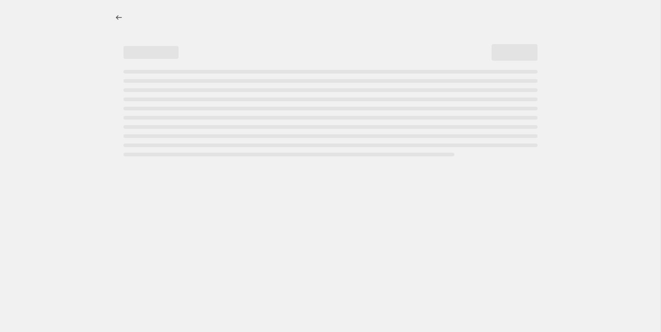
select select "percentage"
select select "no_change"
select select "vendor"
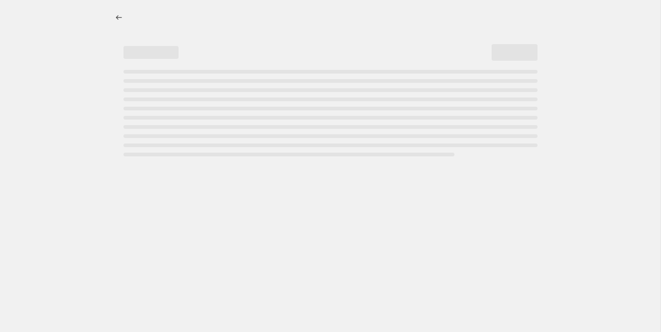
select select "vendor"
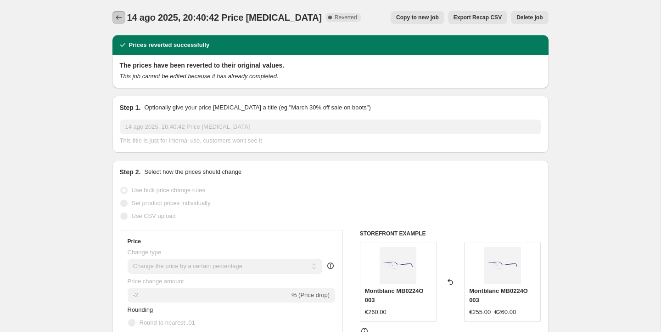
click at [118, 20] on icon "Price change jobs" at bounding box center [118, 17] width 9 height 9
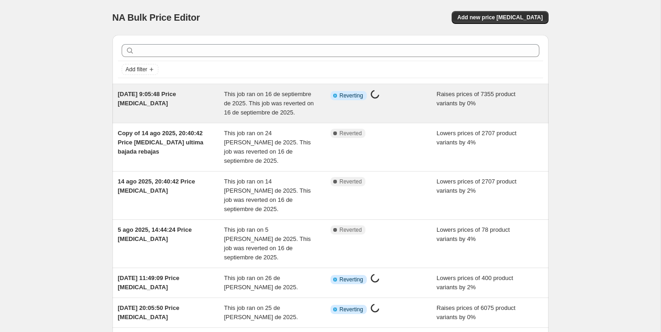
click at [405, 116] on div "16 sept 2025, 9:05:48 Price change job This job ran on 16 de septiembre de 2025…" at bounding box center [331, 103] width 436 height 39
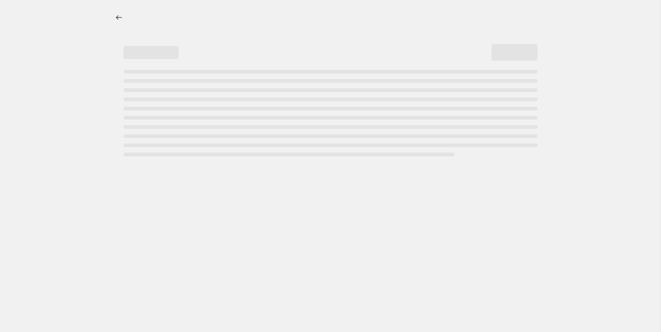
select select "percentage"
select select "no_change"
select select "collection"
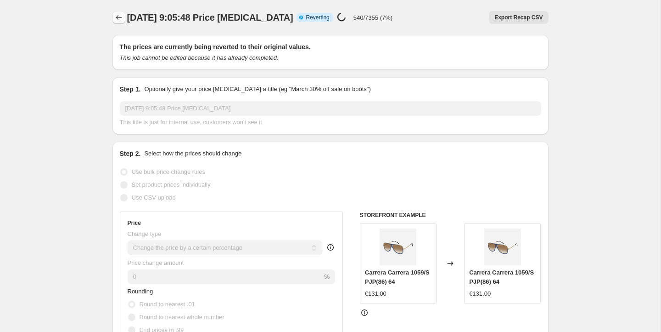
click at [118, 16] on icon "Price change jobs" at bounding box center [118, 17] width 9 height 9
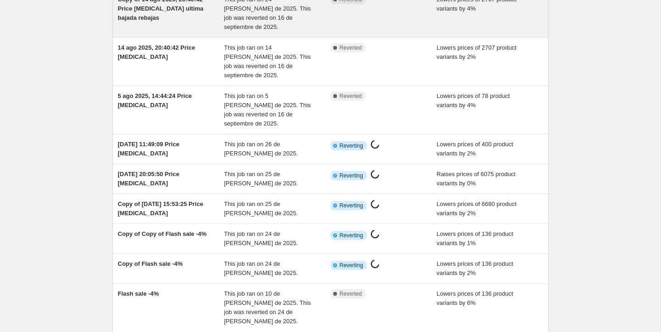
scroll to position [184, 0]
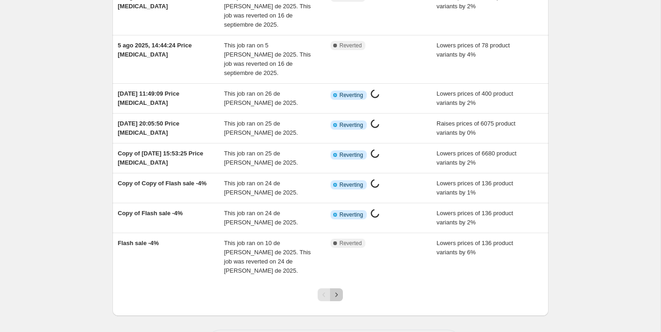
click at [338, 290] on icon "Next" at bounding box center [336, 294] width 9 height 9
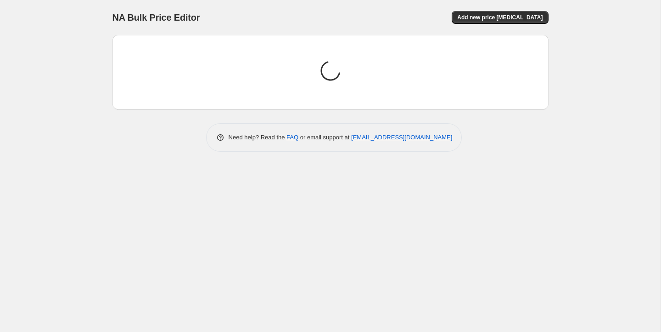
scroll to position [0, 0]
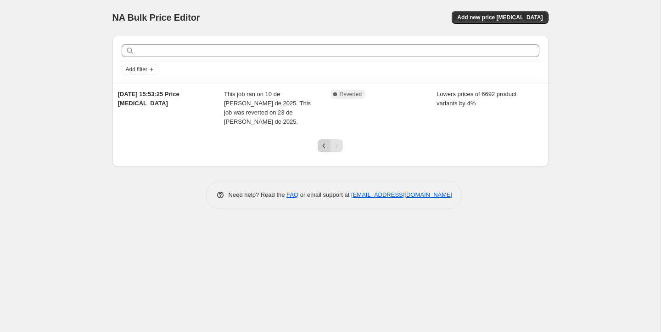
click at [325, 143] on icon "Previous" at bounding box center [324, 145] width 3 height 5
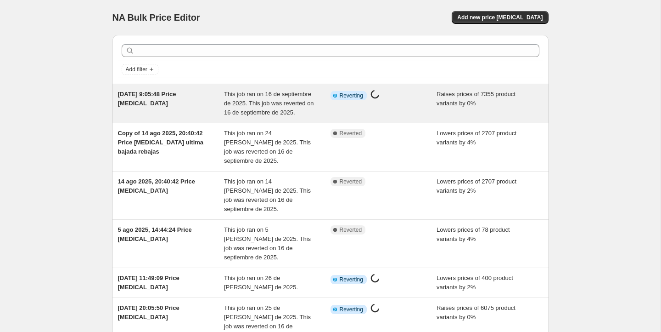
click at [201, 105] on div "[DATE] 9:05:48 Price [MEDICAL_DATA]" at bounding box center [171, 104] width 107 height 28
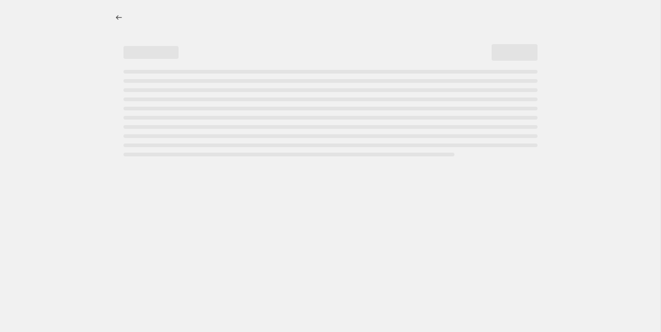
select select "percentage"
select select "no_change"
select select "collection"
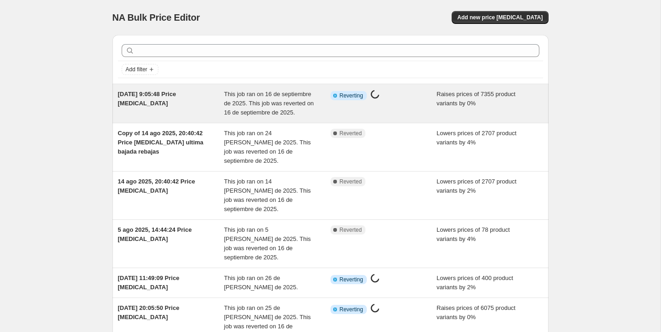
click at [405, 107] on div "Info Partially complete Reverting Price [MEDICAL_DATA] in progress..." at bounding box center [384, 104] width 107 height 28
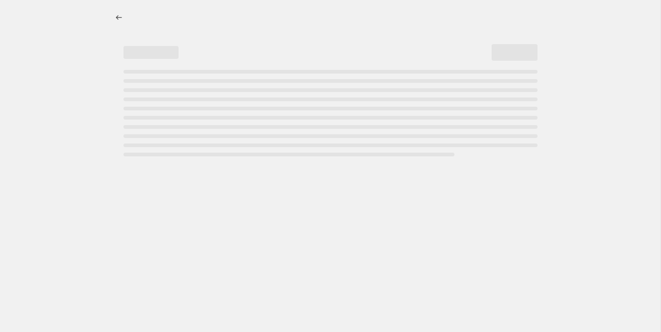
select select "percentage"
select select "no_change"
select select "collection"
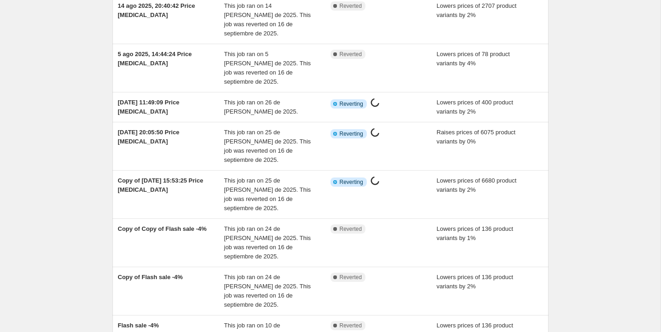
scroll to position [172, 0]
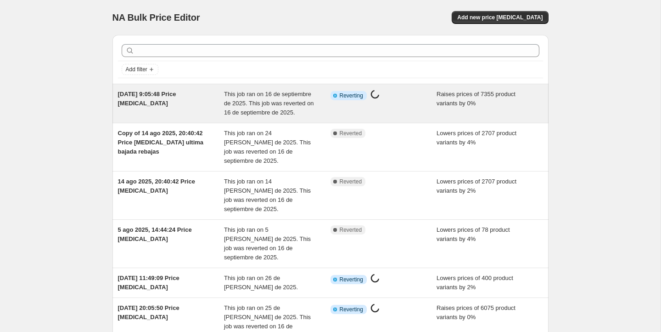
click at [389, 109] on div "Info Partially complete Reverting Price [MEDICAL_DATA] in progress..." at bounding box center [384, 104] width 107 height 28
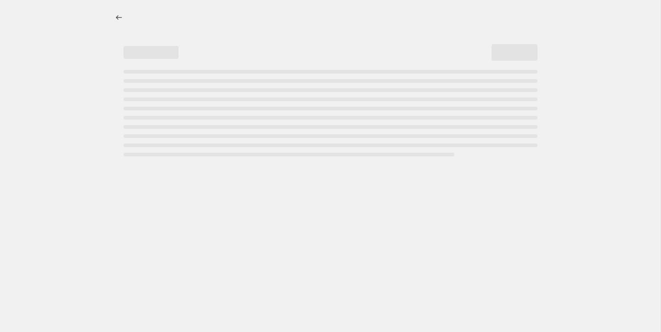
select select "percentage"
select select "no_change"
select select "collection"
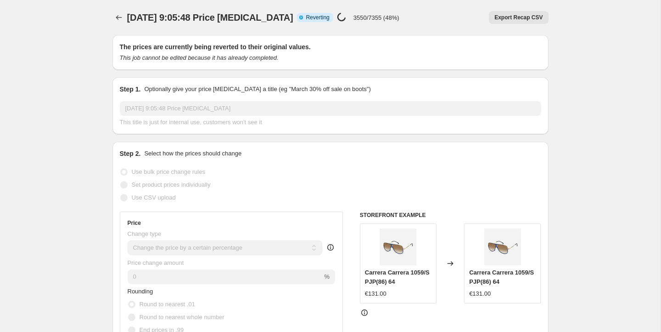
click at [127, 21] on span "[DATE] 9:05:48 Price [MEDICAL_DATA]" at bounding box center [210, 17] width 166 height 10
click at [118, 18] on icon "Price change jobs" at bounding box center [118, 17] width 9 height 9
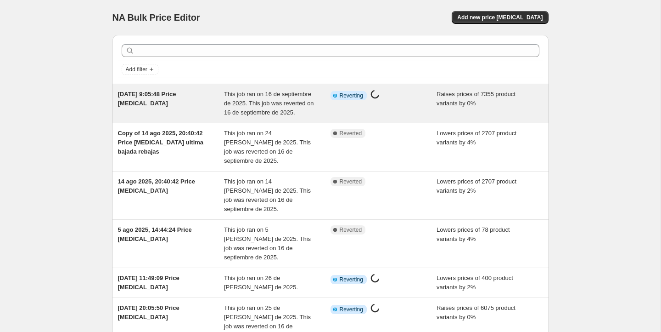
click at [282, 106] on span "This job ran on 16 de septiembre de 2025. This job was reverted on 16 de septie…" at bounding box center [269, 102] width 90 height 25
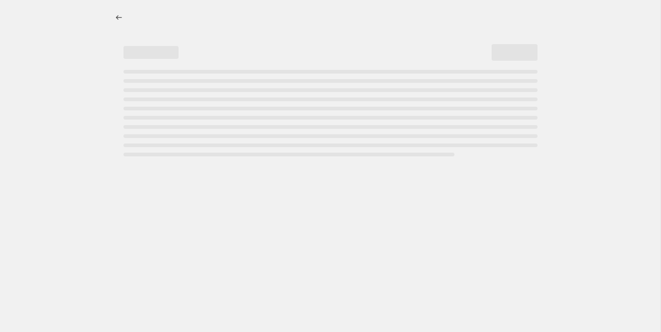
select select "percentage"
select select "no_change"
select select "collection"
